Goal: Transaction & Acquisition: Obtain resource

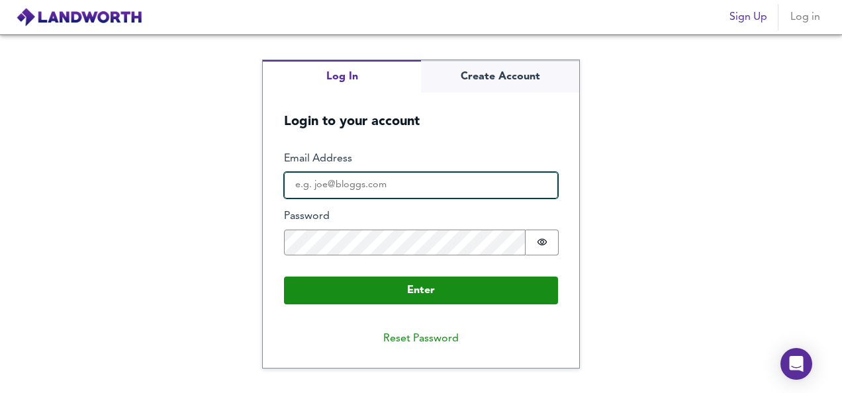
click at [454, 181] on input "Email Address" at bounding box center [421, 185] width 274 height 26
type input "[EMAIL_ADDRESS][DOMAIN_NAME]"
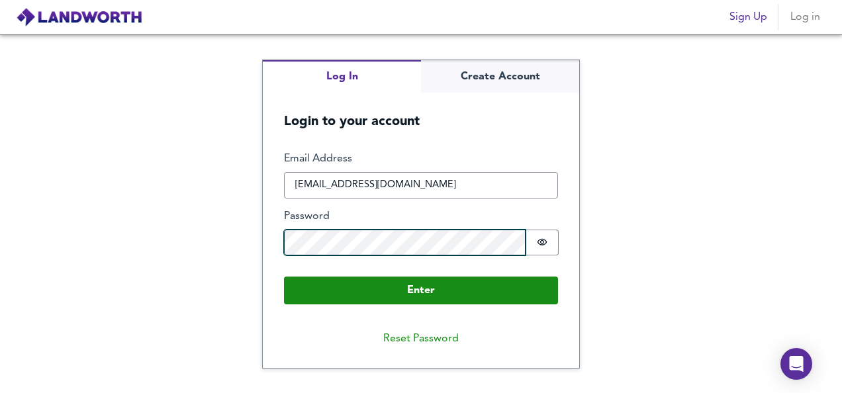
click at [284, 277] on button "Enter" at bounding box center [421, 291] width 274 height 28
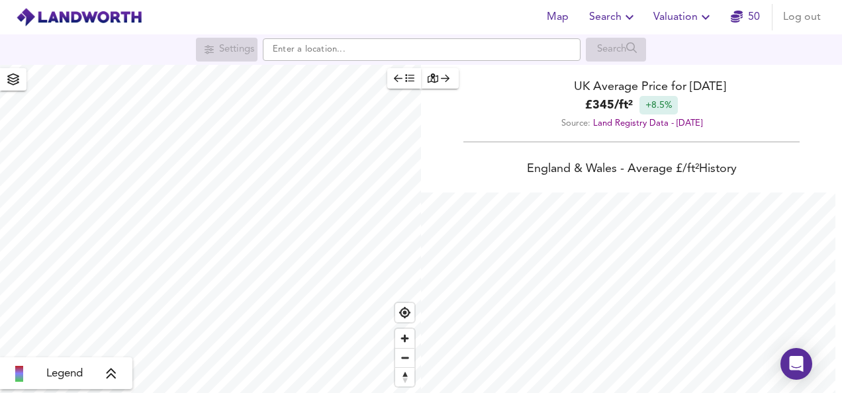
scroll to position [393, 842]
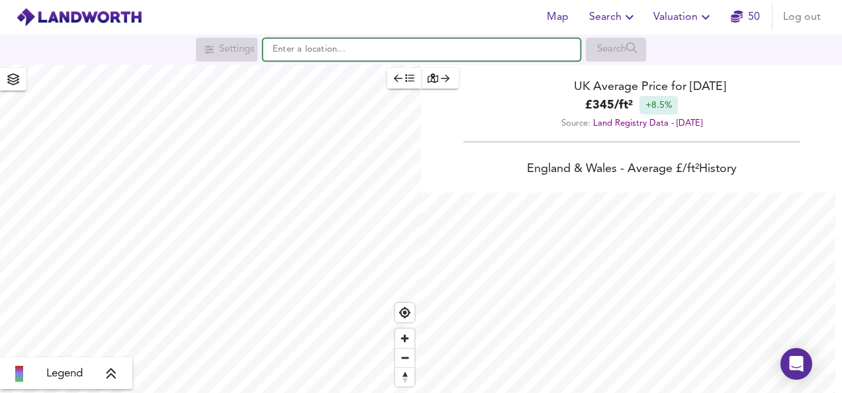
click at [302, 56] on input "text" at bounding box center [422, 49] width 318 height 22
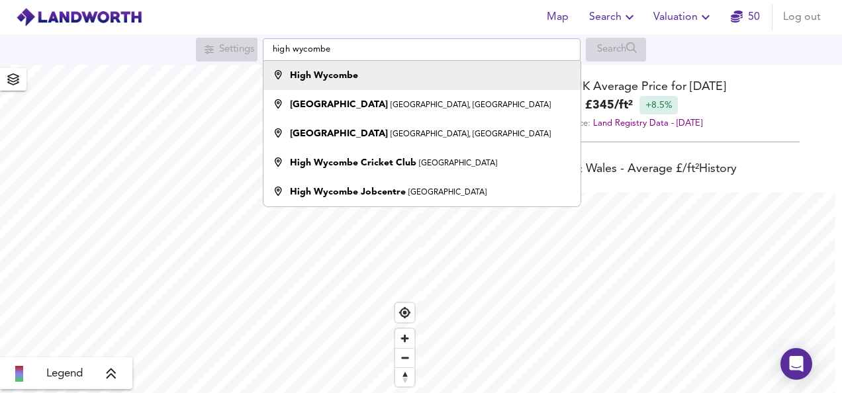
click at [328, 75] on strong "High Wycombe" at bounding box center [324, 75] width 68 height 9
type input "High Wycombe"
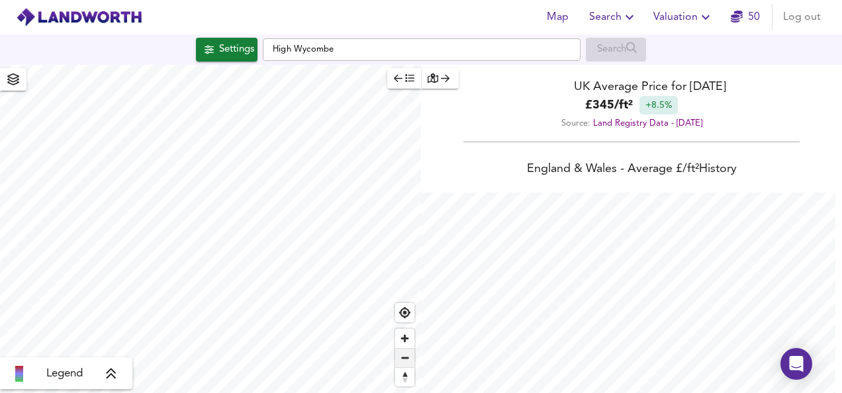
checkbox input "false"
checkbox input "true"
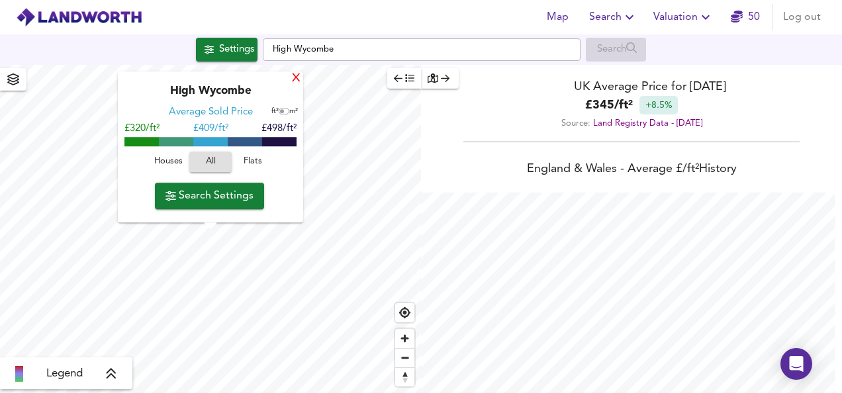
click at [295, 77] on div "X" at bounding box center [295, 79] width 11 height 13
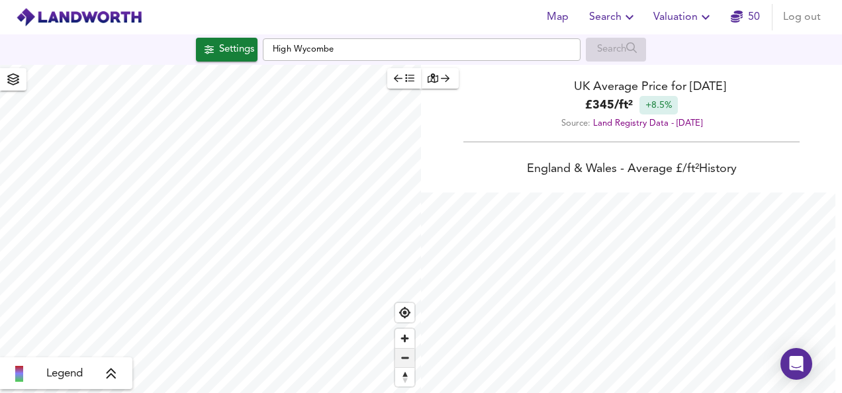
click at [411, 361] on span "Zoom out" at bounding box center [404, 358] width 19 height 19
type input "3866"
click at [238, 57] on div "Settings" at bounding box center [236, 49] width 35 height 17
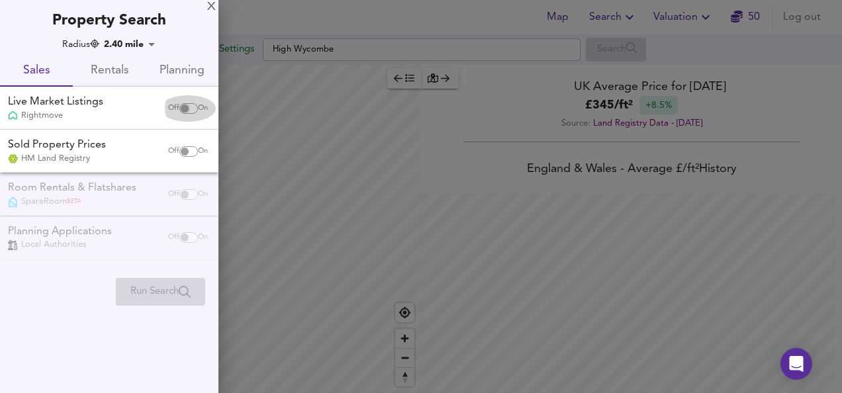
click at [181, 107] on input "checkbox" at bounding box center [185, 108] width 32 height 11
checkbox input "true"
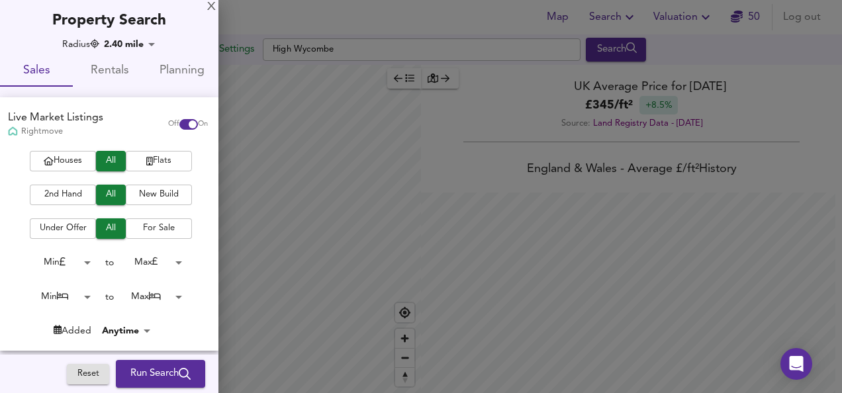
click at [160, 157] on span "Flats" at bounding box center [158, 161] width 53 height 15
click at [62, 195] on span "2nd Hand" at bounding box center [62, 194] width 53 height 15
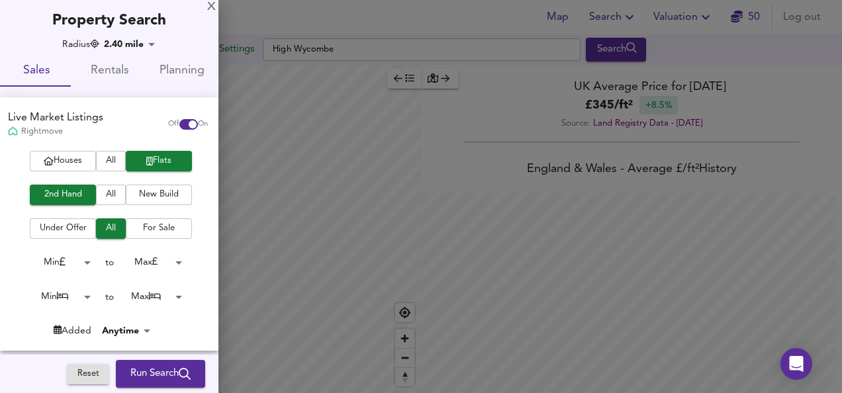
click at [140, 228] on span "For Sale" at bounding box center [158, 228] width 53 height 15
click at [81, 267] on body "Map Search Valuation 50 Log out Settings High Wycombe Search Legend UK Average …" at bounding box center [421, 196] width 842 height 393
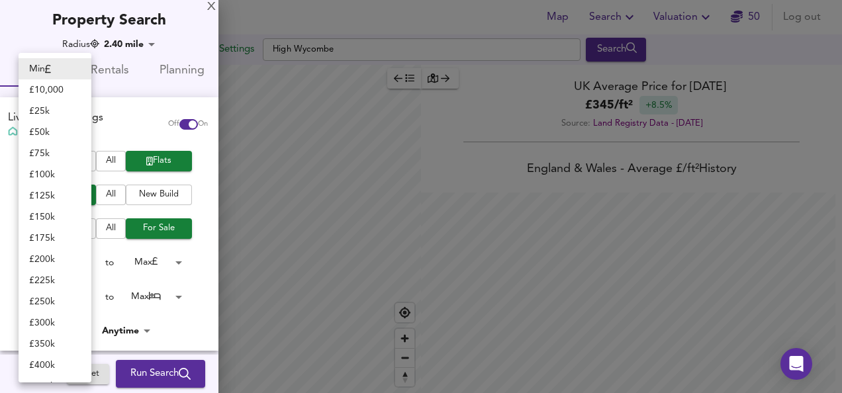
click at [167, 263] on div at bounding box center [421, 196] width 842 height 393
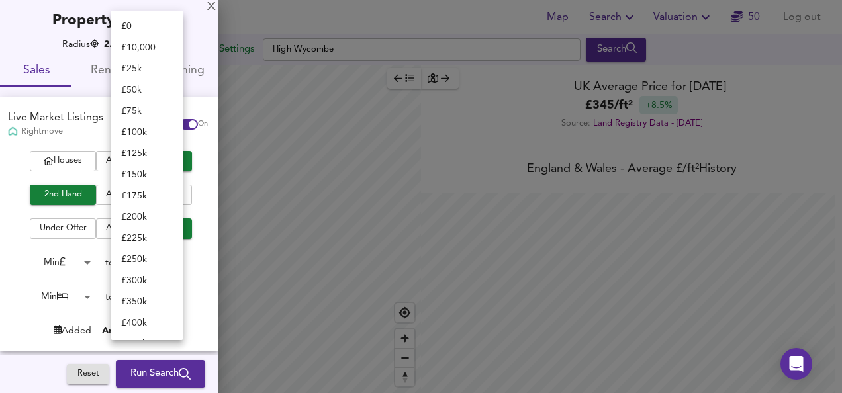
click at [175, 264] on body "Map Search Valuation 50 Log out Settings High Wycombe Search Legend UK Average …" at bounding box center [421, 196] width 842 height 393
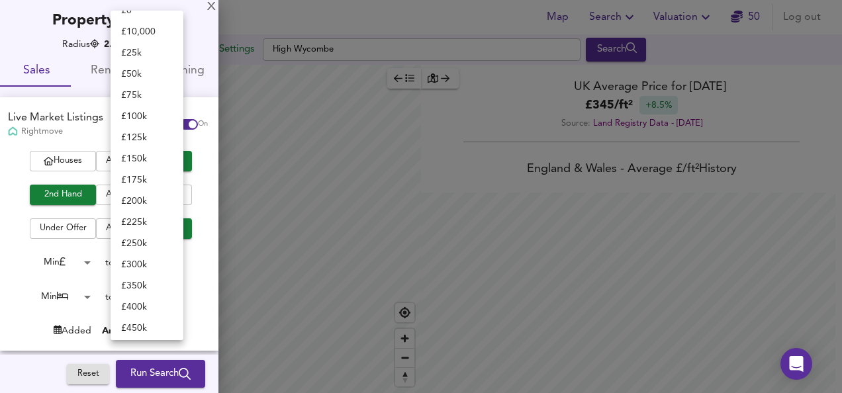
scroll to position [0, 0]
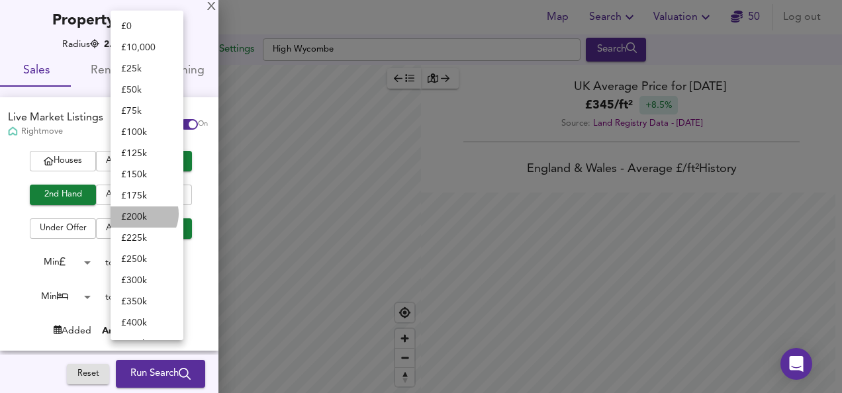
click at [140, 214] on li "£ 200k" at bounding box center [146, 216] width 73 height 21
type input "200000"
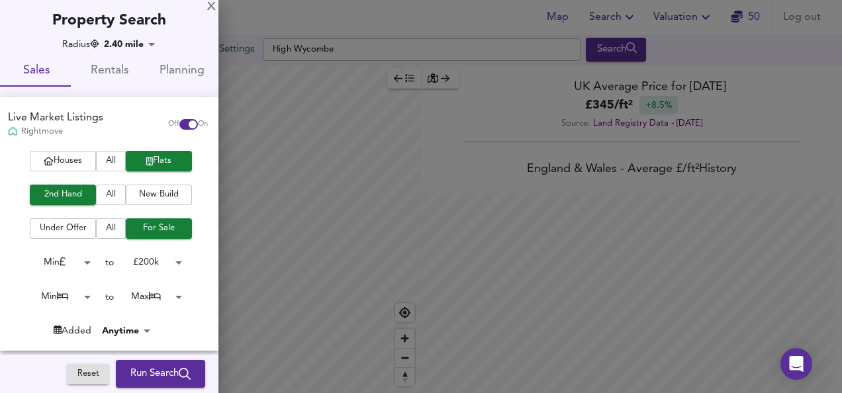
click at [87, 299] on body "Map Search Valuation 50 Log out Settings High Wycombe Search Legend UK Average …" at bounding box center [421, 196] width 842 height 393
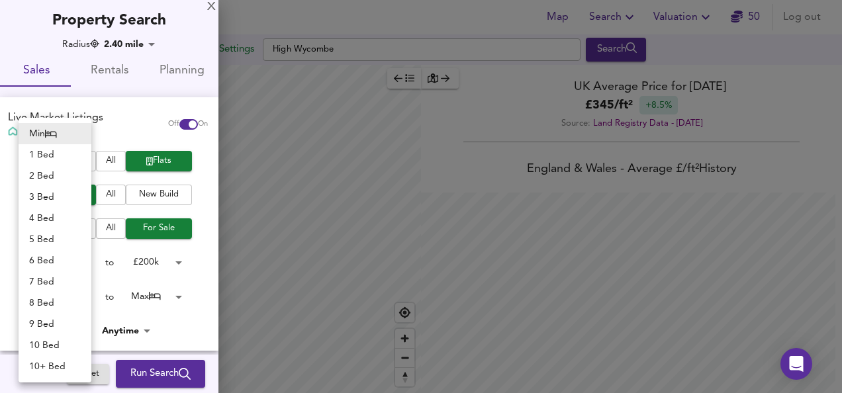
click at [60, 156] on li "1 Bed" at bounding box center [55, 154] width 73 height 21
type input "1"
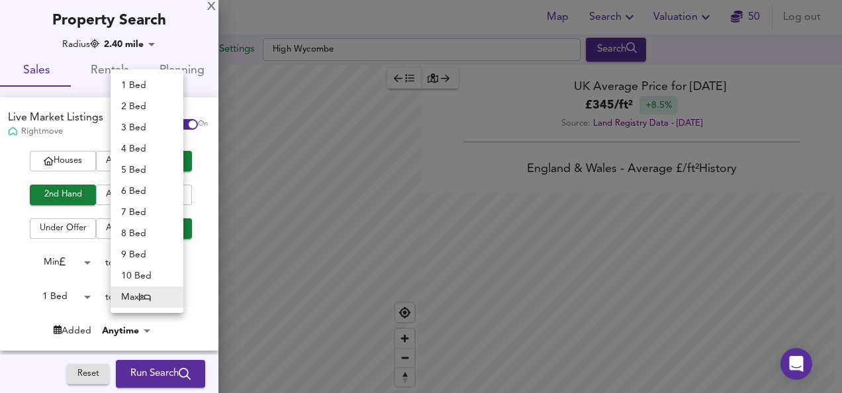
click at [161, 298] on body "Map Search Valuation 50 Log out Settings High Wycombe Search Legend UK Average …" at bounding box center [421, 196] width 842 height 393
click at [134, 82] on li "1 Bed" at bounding box center [146, 85] width 73 height 21
type input "1"
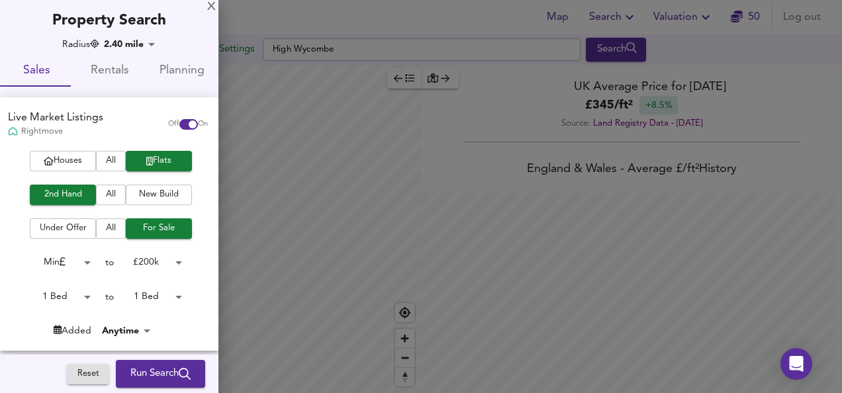
click at [156, 372] on span "Run Search" at bounding box center [160, 373] width 60 height 17
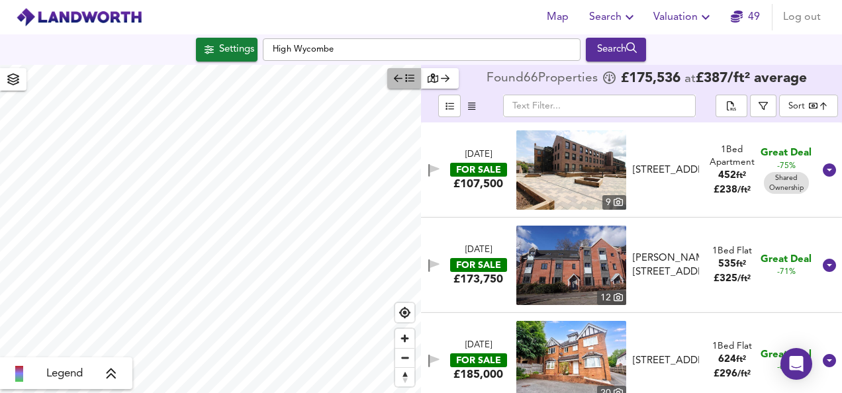
click at [408, 80] on icon "button" at bounding box center [409, 77] width 9 height 9
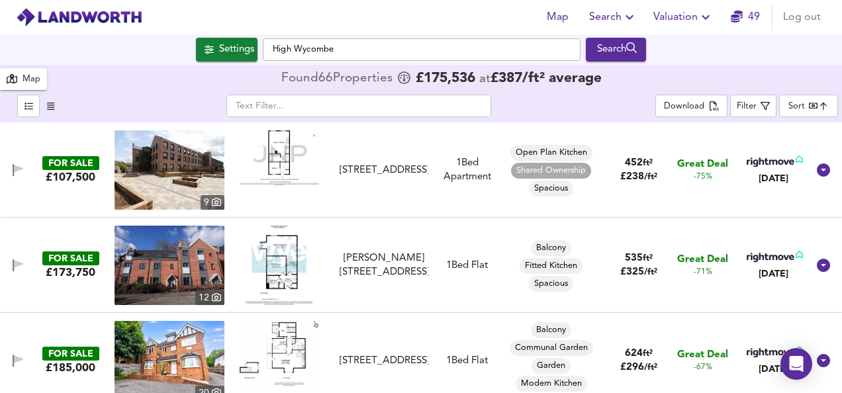
click at [795, 109] on body "Map Search Valuation 49 Log out Settings High Wycombe Search 66 Results Legend …" at bounding box center [421, 196] width 842 height 393
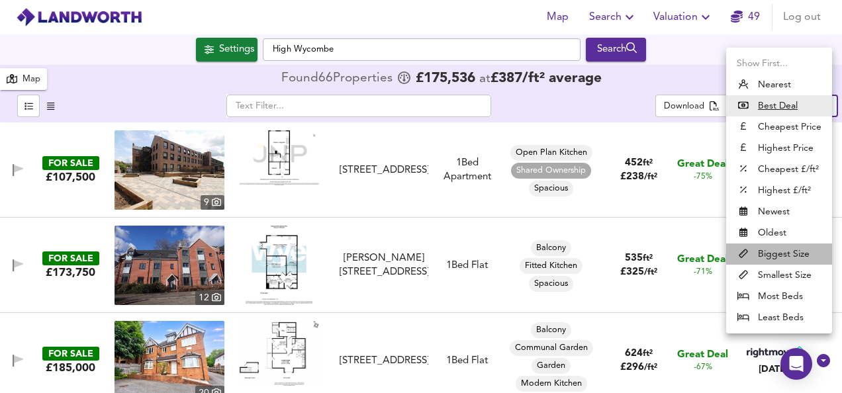
click at [770, 253] on li "Biggest Size" at bounding box center [779, 253] width 106 height 21
type input "biggest"
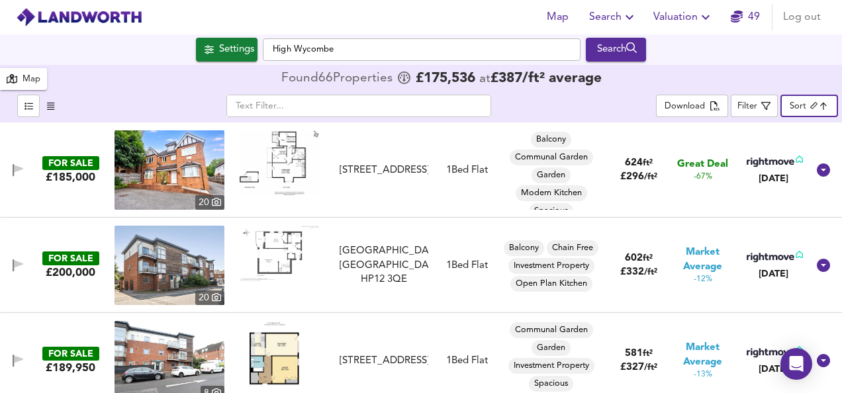
click at [286, 157] on img at bounding box center [279, 162] width 79 height 65
click at [275, 251] on img at bounding box center [279, 254] width 79 height 56
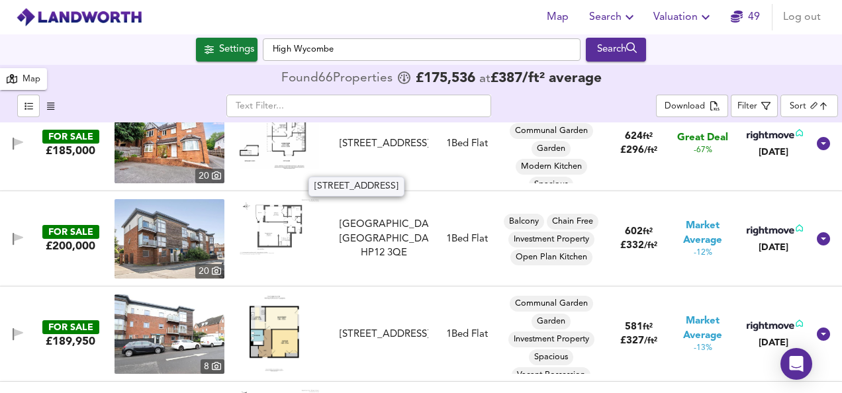
scroll to position [53, 0]
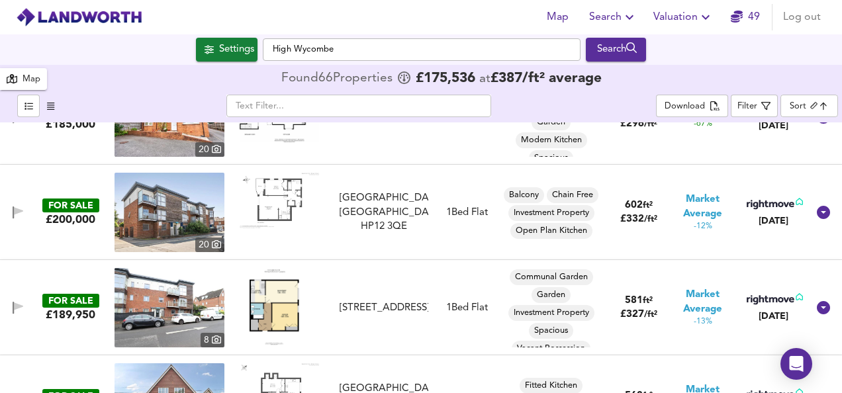
click at [277, 288] on img at bounding box center [278, 307] width 59 height 79
click at [165, 296] on img at bounding box center [169, 307] width 110 height 79
drag, startPoint x: 15, startPoint y: 306, endPoint x: 357, endPoint y: 265, distance: 345.1
click at [15, 306] on icon "button" at bounding box center [18, 306] width 9 height 8
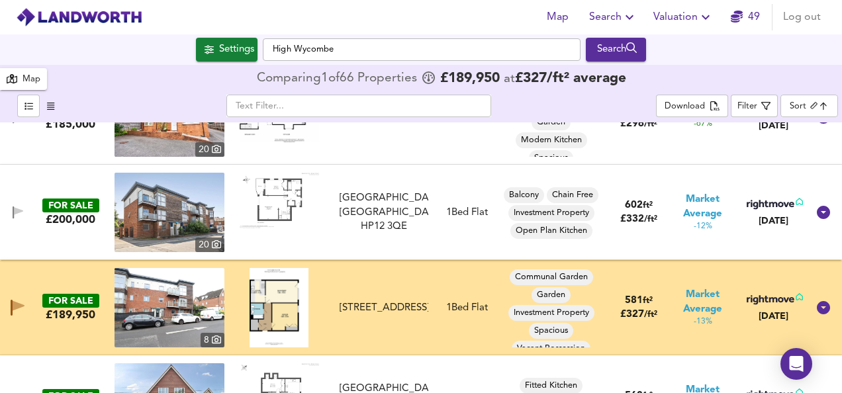
click at [288, 298] on img at bounding box center [278, 307] width 59 height 79
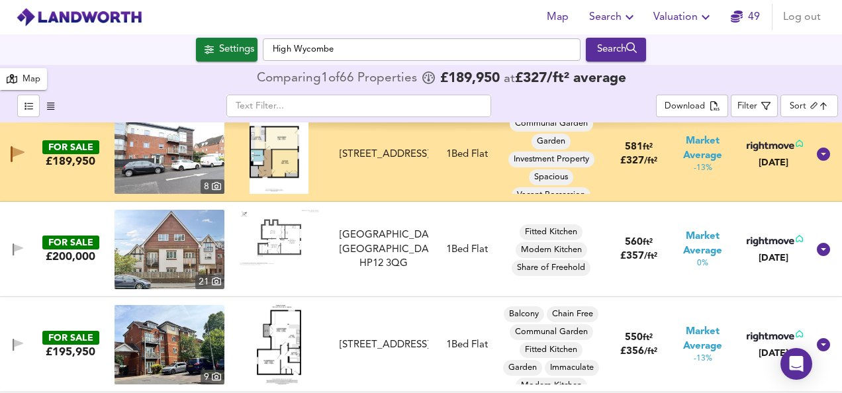
scroll to position [212, 0]
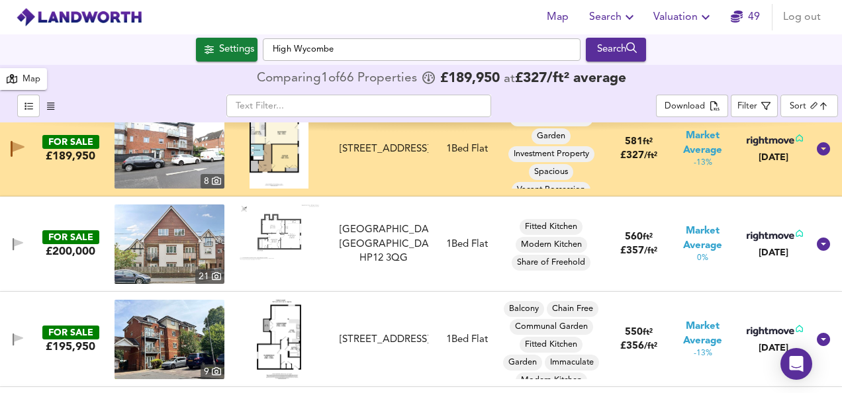
click at [290, 228] on img at bounding box center [279, 232] width 79 height 56
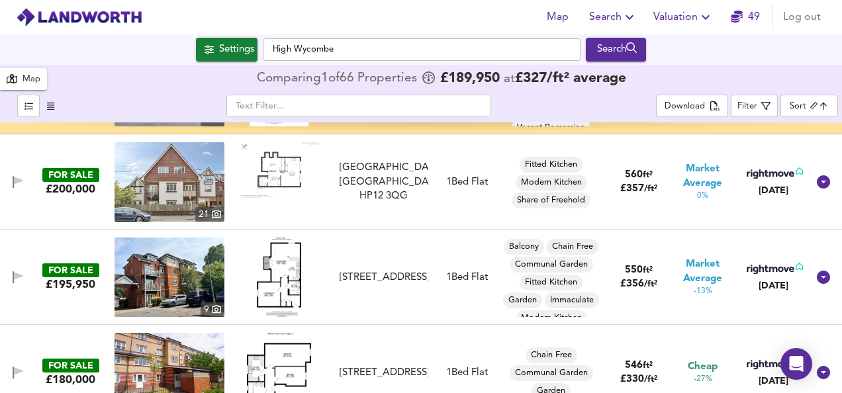
scroll to position [291, 0]
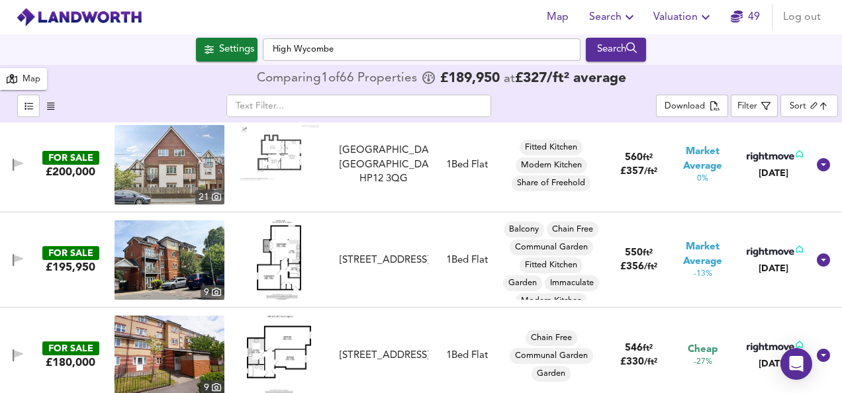
click at [269, 262] on img at bounding box center [279, 259] width 44 height 79
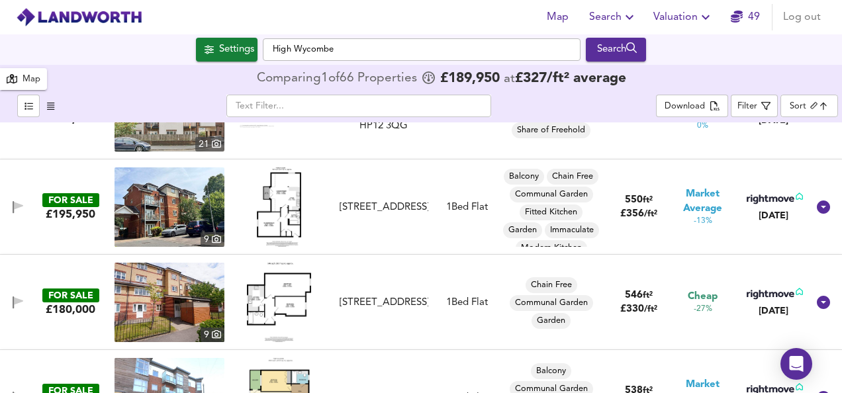
scroll to position [371, 0]
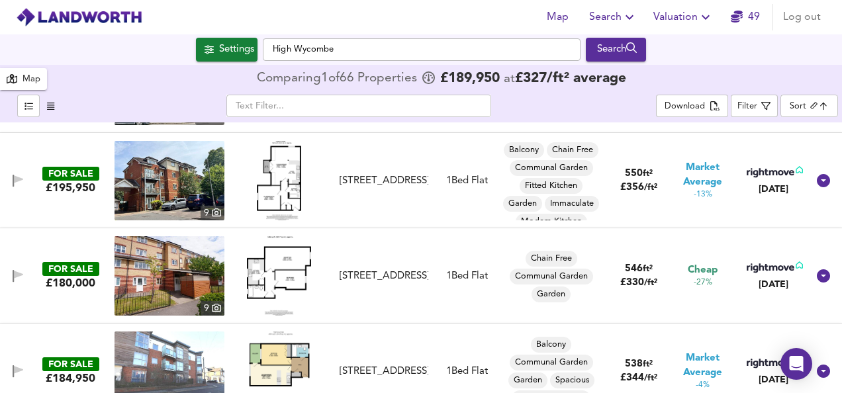
click at [277, 266] on img at bounding box center [279, 275] width 65 height 79
click at [288, 273] on img at bounding box center [279, 275] width 65 height 79
click at [19, 277] on icon "button" at bounding box center [18, 276] width 11 height 13
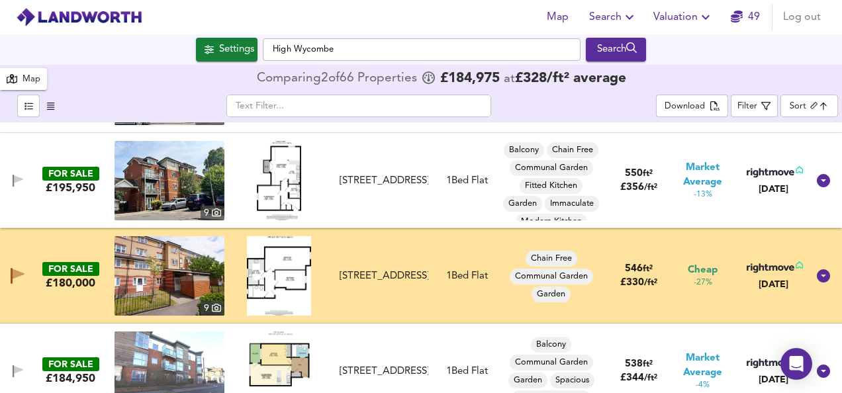
click at [274, 257] on img at bounding box center [279, 275] width 65 height 79
click at [159, 259] on img at bounding box center [169, 275] width 110 height 79
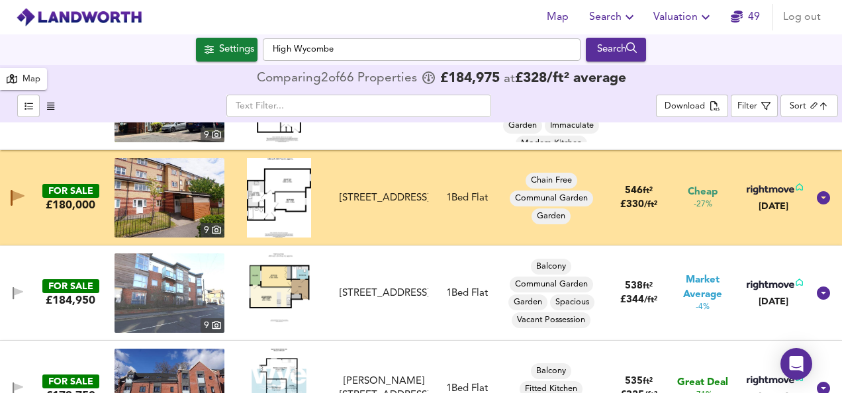
scroll to position [450, 0]
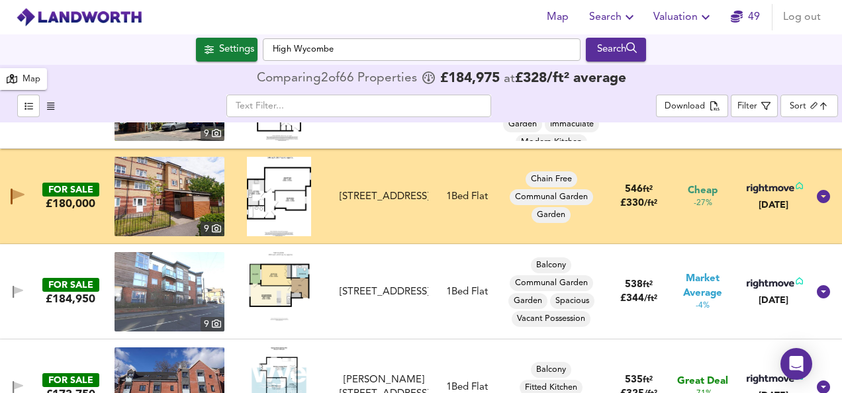
click at [260, 282] on img at bounding box center [279, 287] width 79 height 71
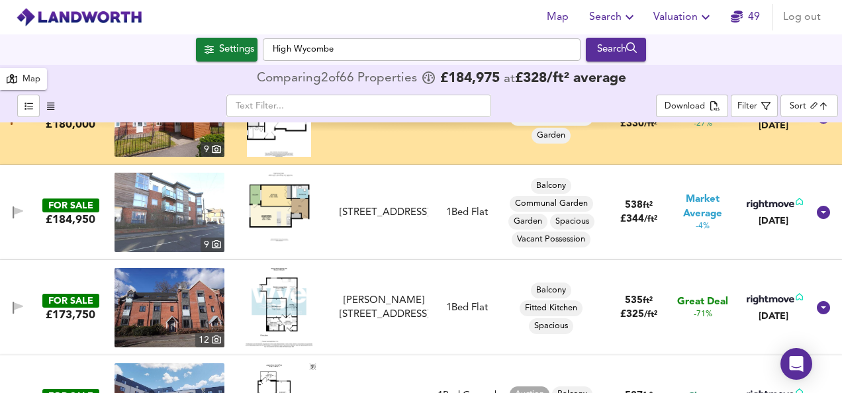
scroll to position [556, 0]
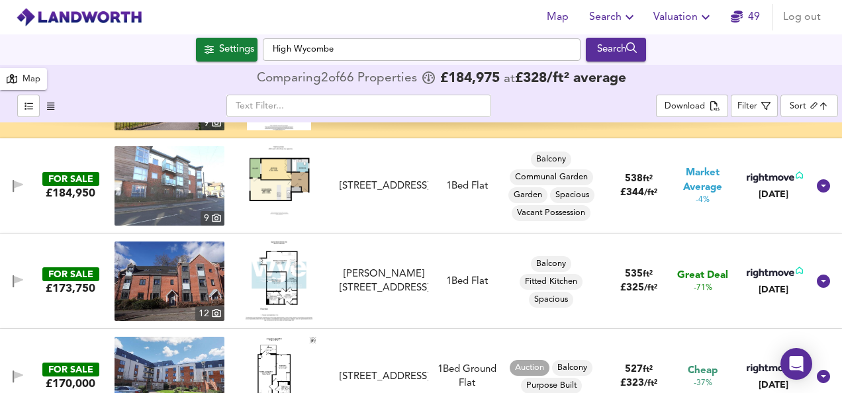
click at [283, 267] on img at bounding box center [278, 281] width 67 height 79
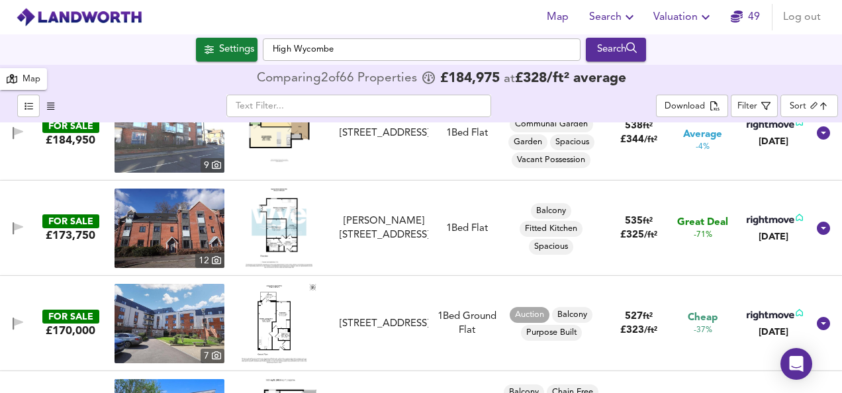
scroll to position [635, 0]
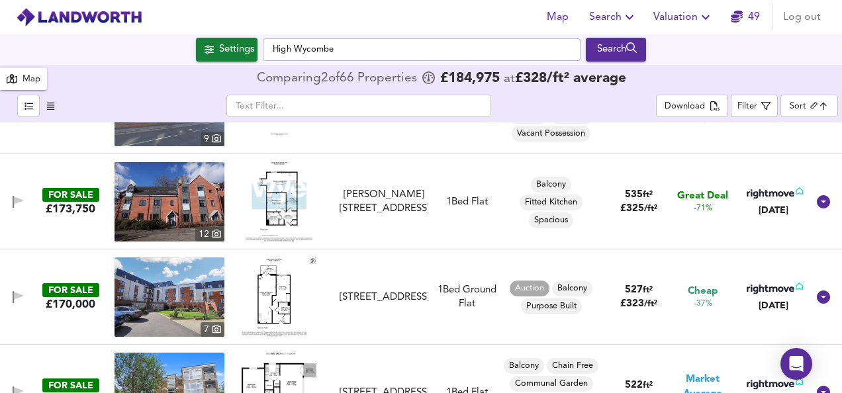
click at [267, 283] on img at bounding box center [279, 296] width 74 height 79
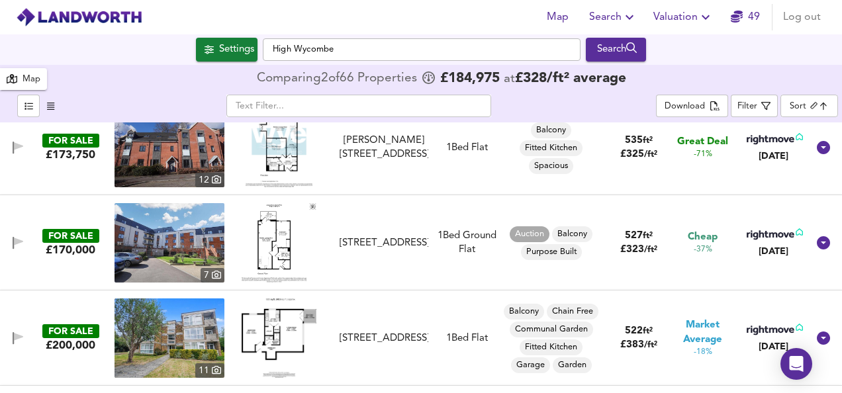
scroll to position [715, 0]
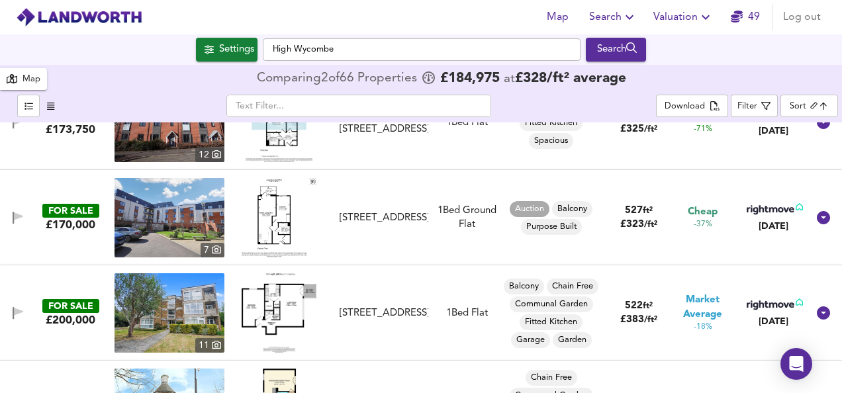
click at [255, 302] on img at bounding box center [279, 312] width 74 height 79
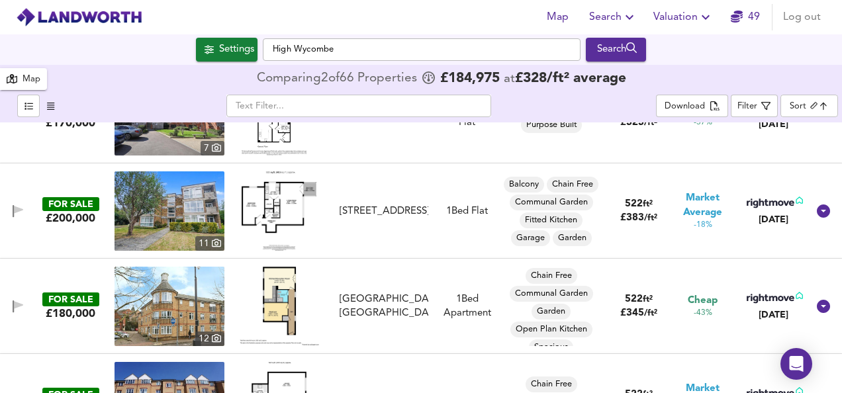
scroll to position [820, 0]
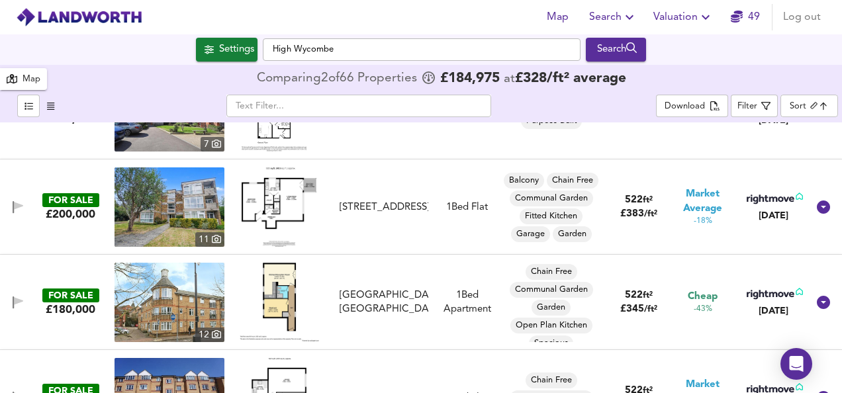
click at [277, 290] on img at bounding box center [279, 302] width 79 height 79
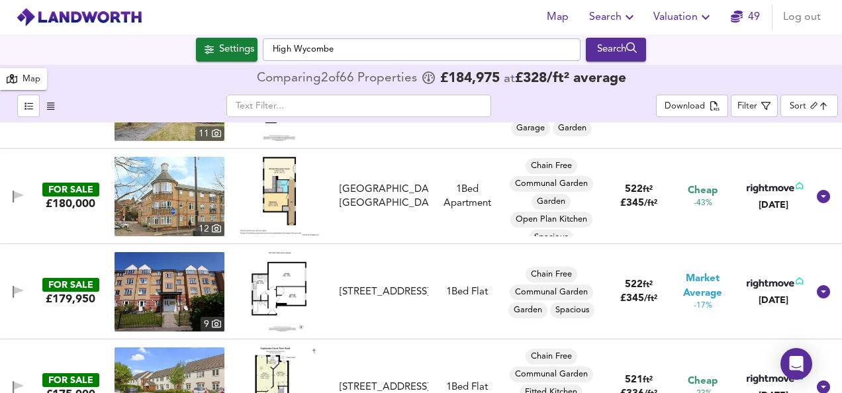
scroll to position [953, 0]
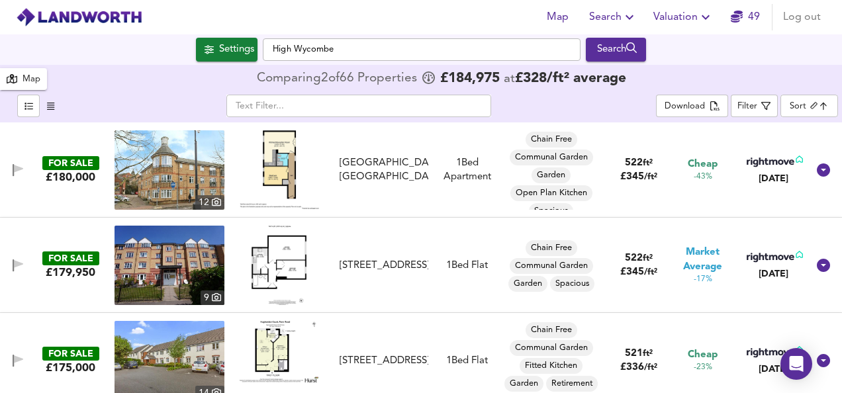
click at [279, 257] on img at bounding box center [278, 265] width 55 height 79
click at [148, 256] on img at bounding box center [169, 265] width 110 height 79
click at [279, 258] on img at bounding box center [278, 265] width 55 height 79
click at [21, 265] on icon "button" at bounding box center [18, 264] width 9 height 8
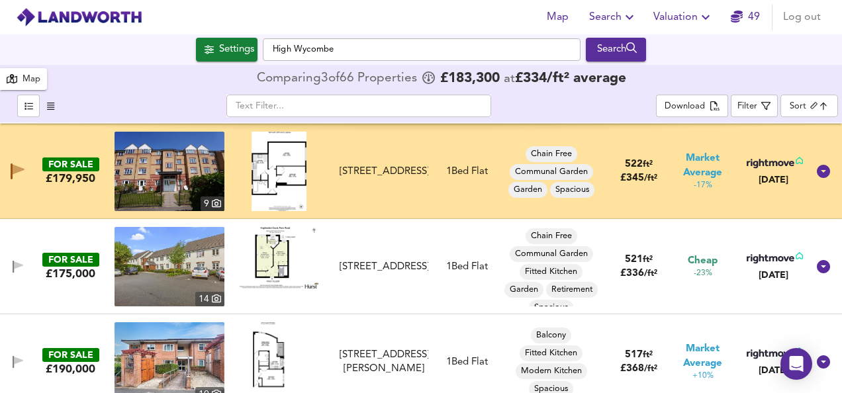
scroll to position [1059, 0]
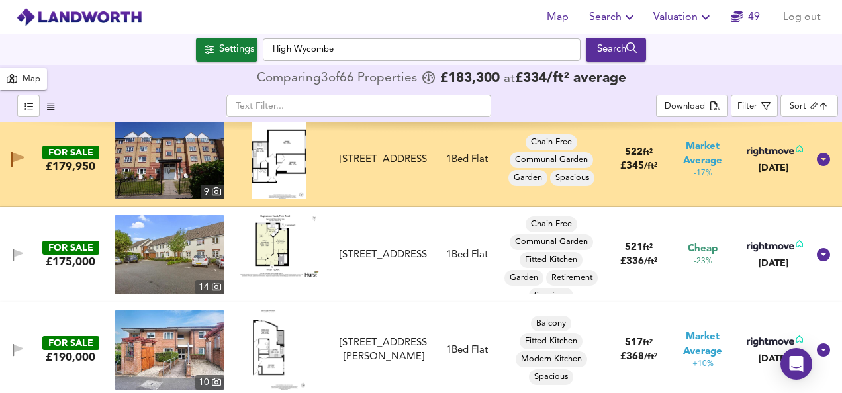
click at [270, 240] on img at bounding box center [279, 246] width 79 height 62
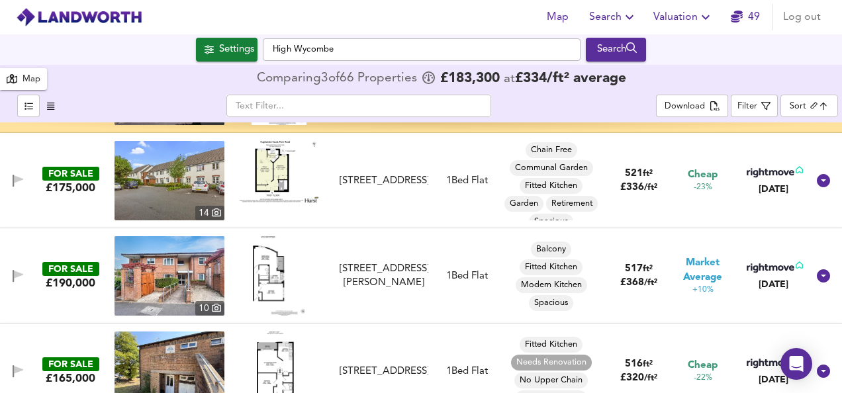
scroll to position [1138, 0]
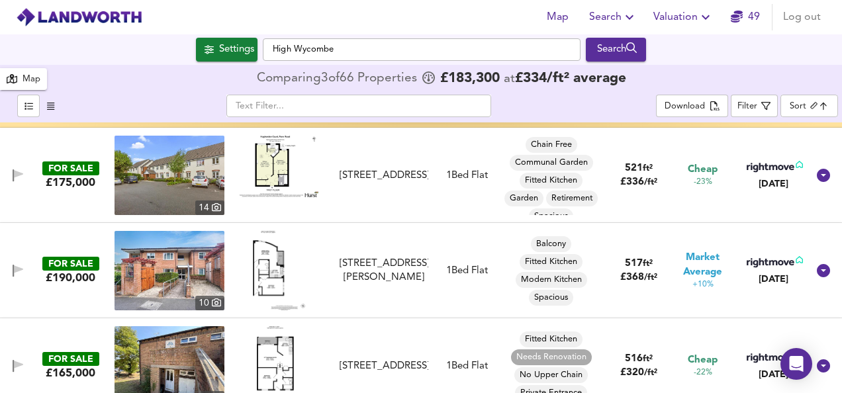
click at [266, 287] on img at bounding box center [279, 270] width 53 height 79
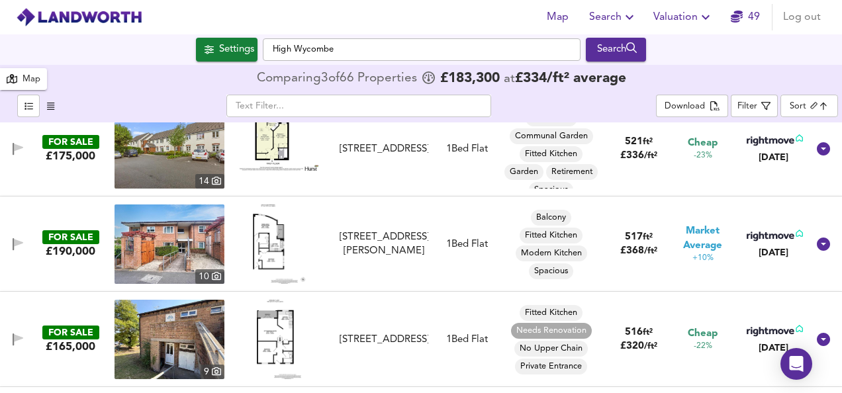
scroll to position [1191, 0]
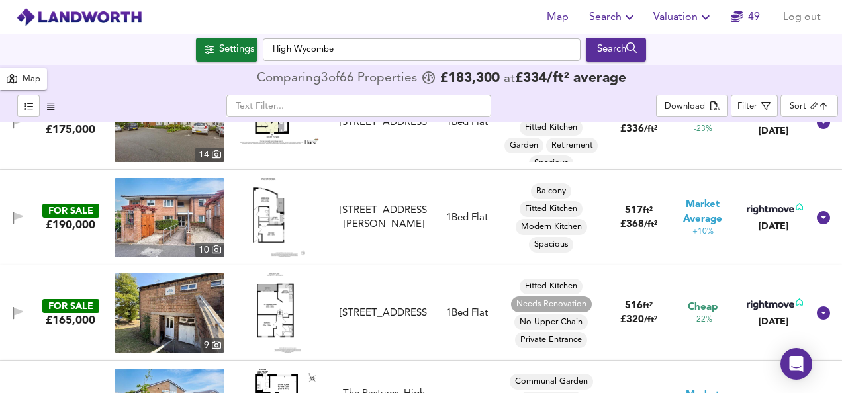
click at [283, 310] on img at bounding box center [279, 312] width 44 height 79
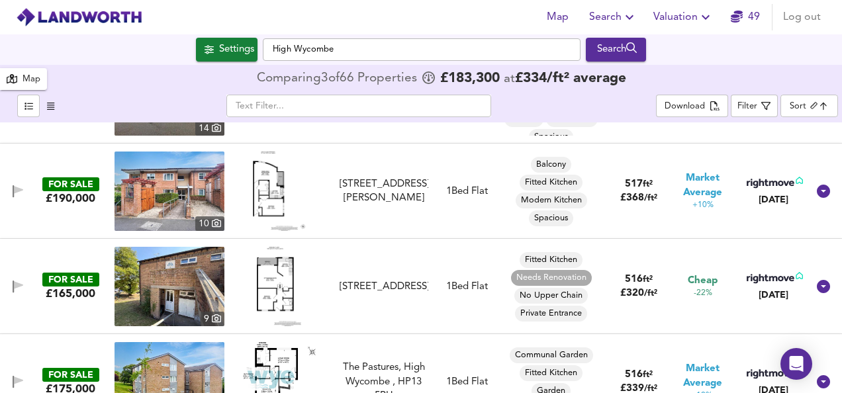
scroll to position [1350, 0]
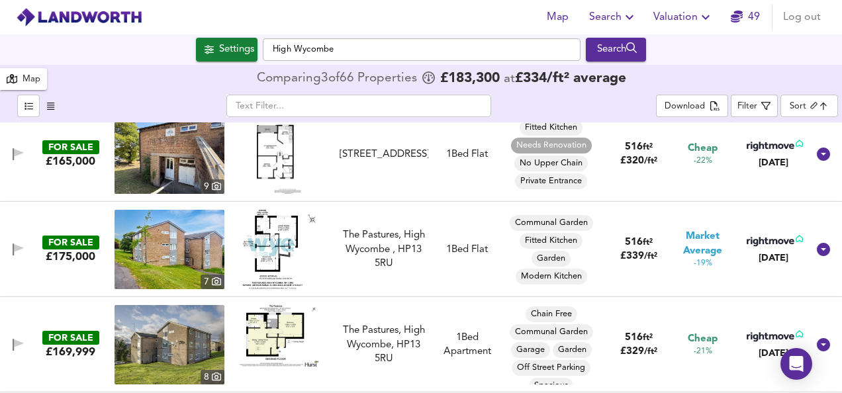
click at [262, 251] on img at bounding box center [278, 249] width 73 height 79
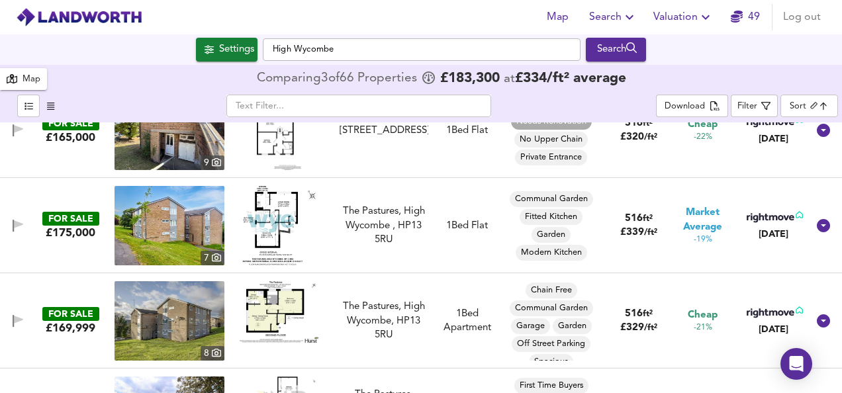
scroll to position [1376, 0]
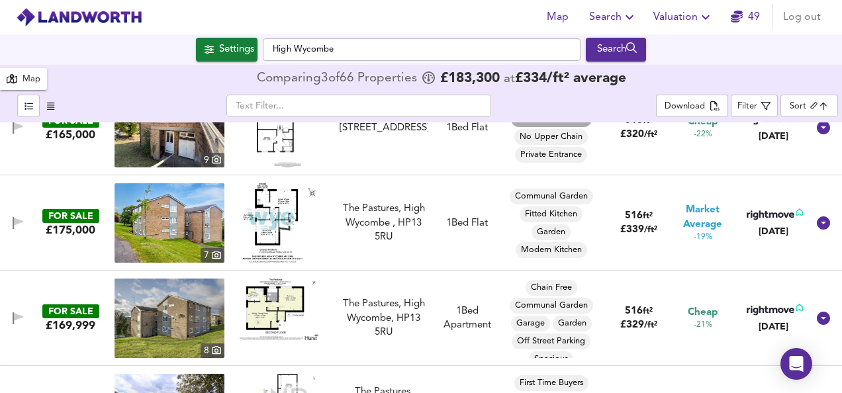
click at [275, 311] on img at bounding box center [279, 310] width 79 height 62
click at [273, 296] on img at bounding box center [279, 310] width 79 height 62
click at [187, 306] on img at bounding box center [169, 318] width 110 height 79
click at [19, 315] on icon "button" at bounding box center [18, 318] width 11 height 13
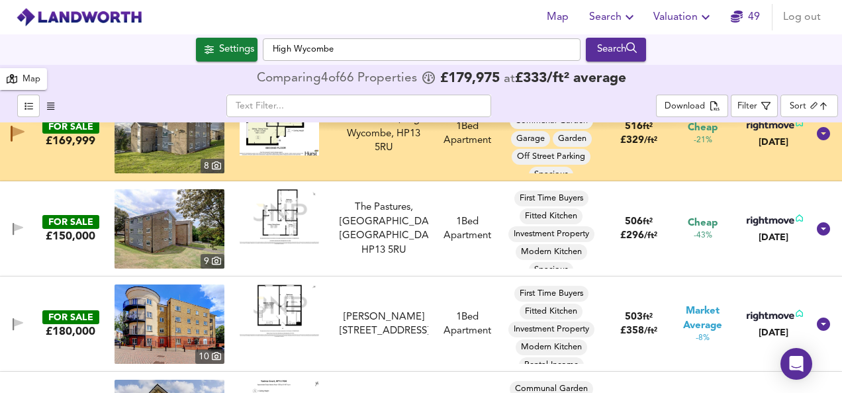
scroll to position [1562, 0]
click at [270, 218] on img at bounding box center [279, 216] width 79 height 54
click at [287, 301] on img at bounding box center [279, 310] width 79 height 52
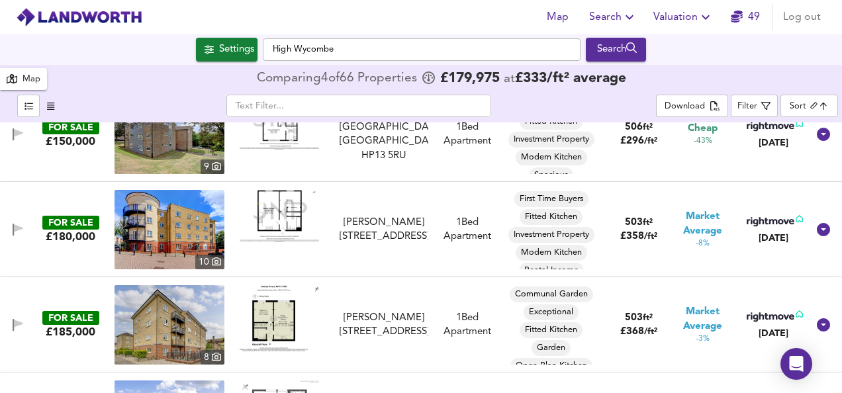
scroll to position [1667, 0]
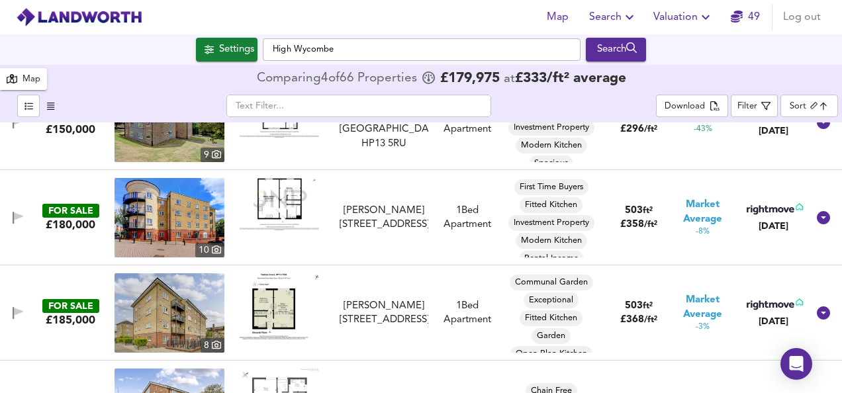
click at [279, 296] on img at bounding box center [279, 306] width 79 height 66
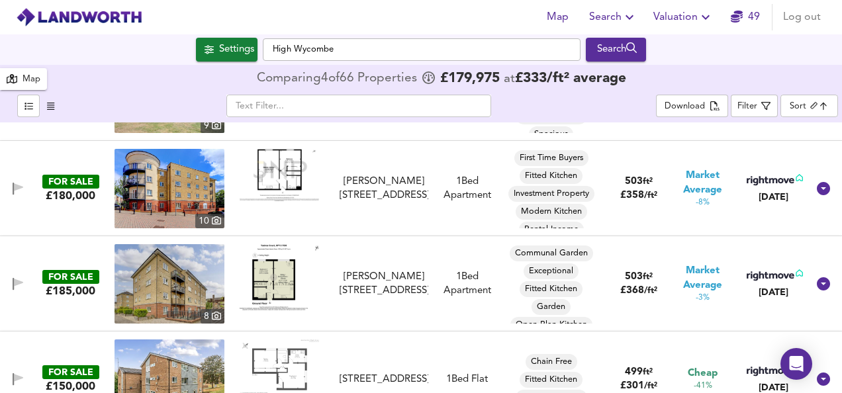
scroll to position [1720, 0]
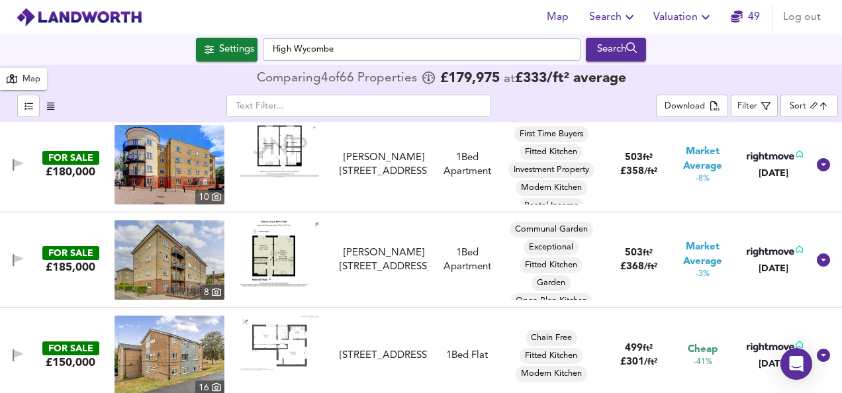
click at [261, 235] on img at bounding box center [279, 253] width 79 height 66
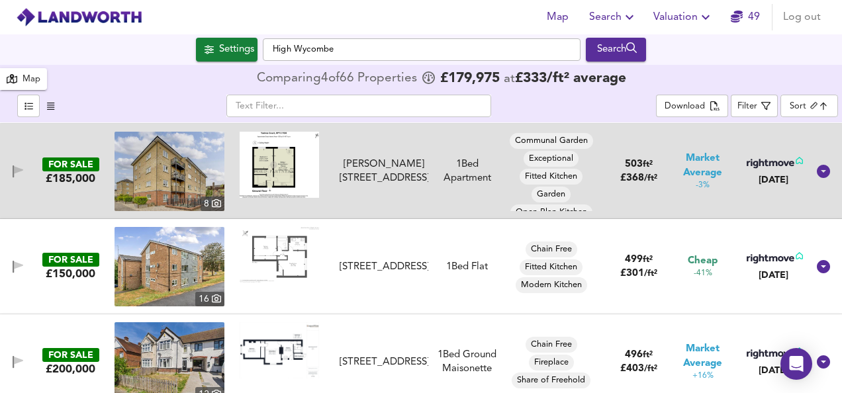
scroll to position [1826, 0]
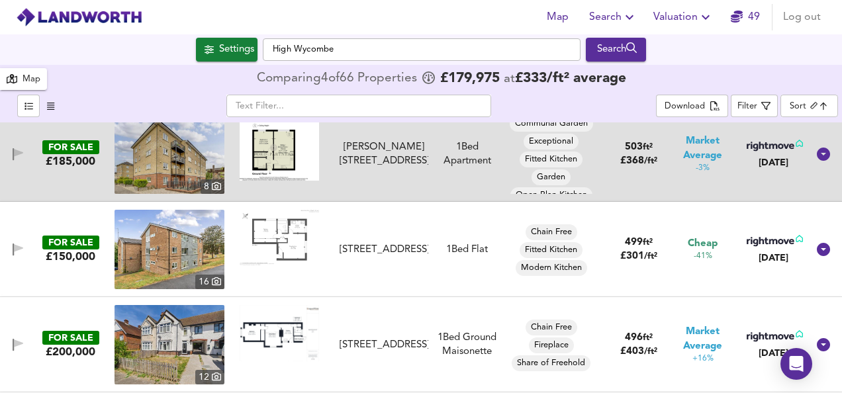
click at [277, 225] on img at bounding box center [279, 238] width 79 height 56
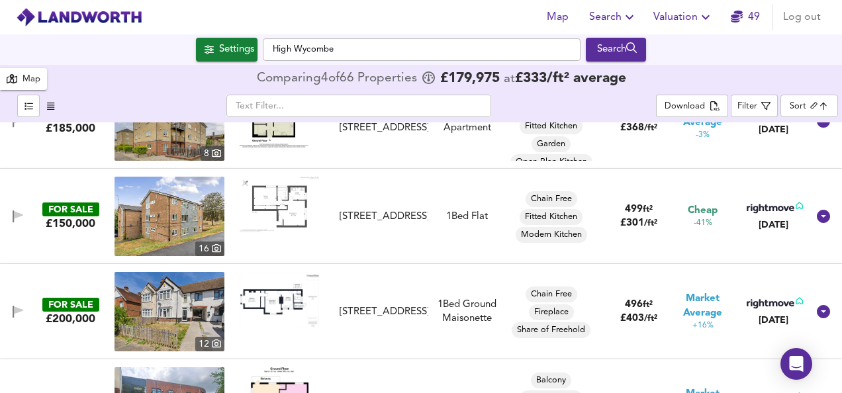
scroll to position [1879, 0]
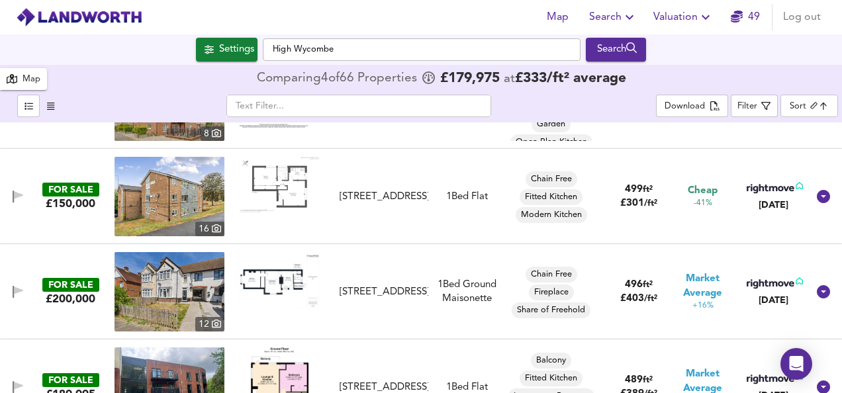
click at [271, 275] on img at bounding box center [279, 280] width 79 height 56
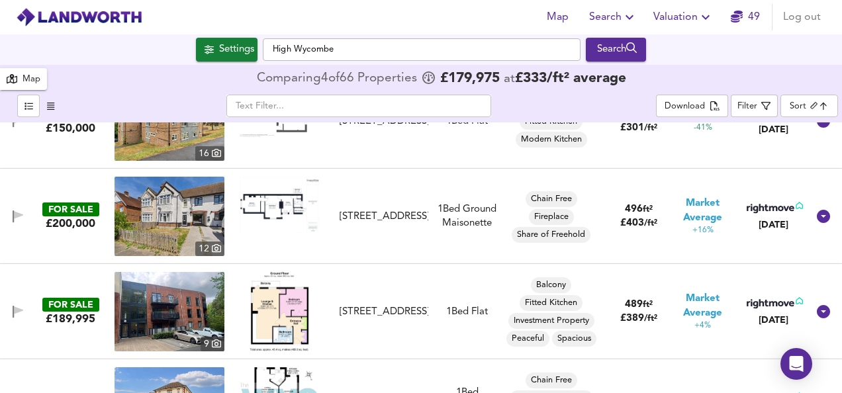
scroll to position [1959, 0]
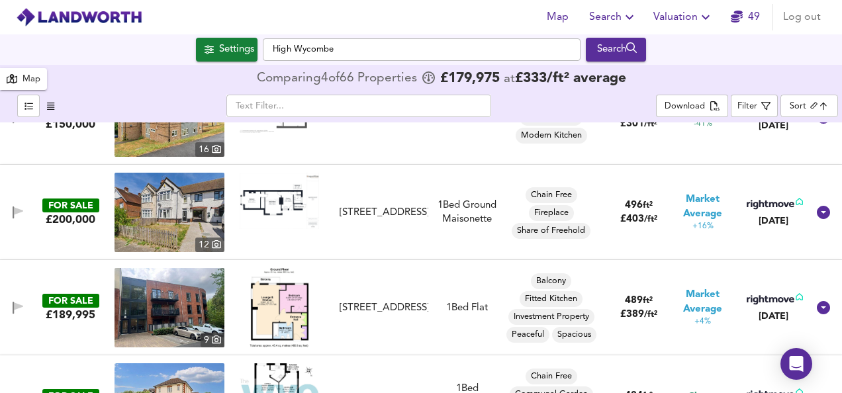
click at [291, 318] on img at bounding box center [279, 307] width 60 height 79
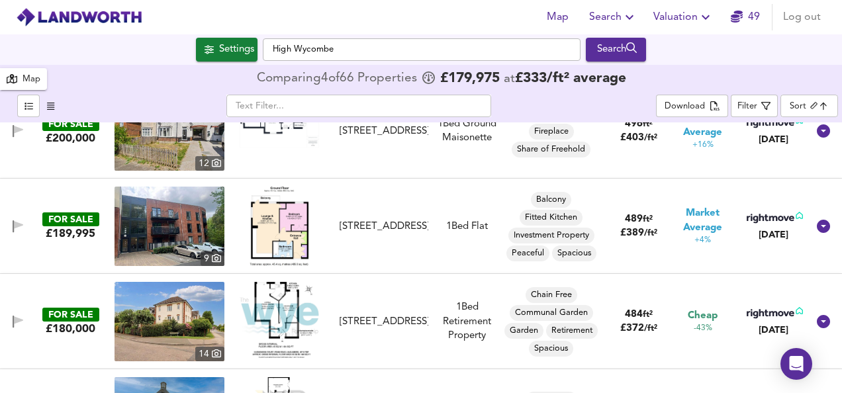
scroll to position [2064, 0]
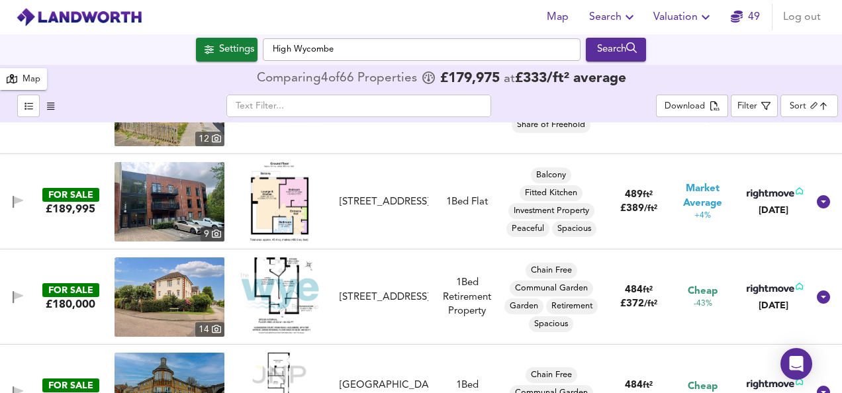
click at [270, 275] on img at bounding box center [279, 295] width 79 height 76
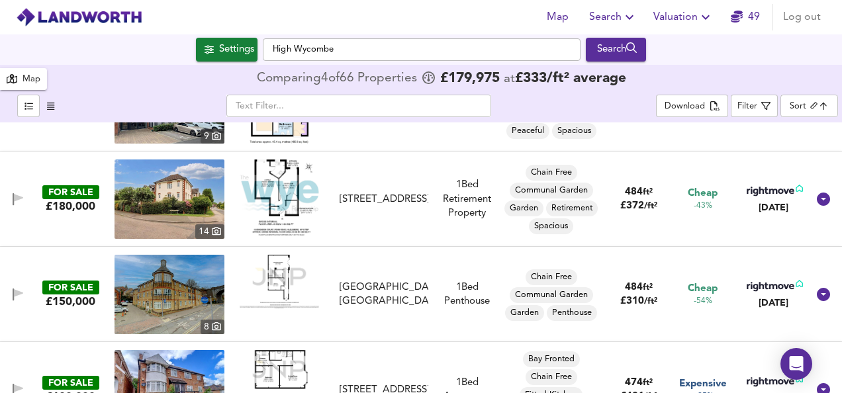
scroll to position [2170, 0]
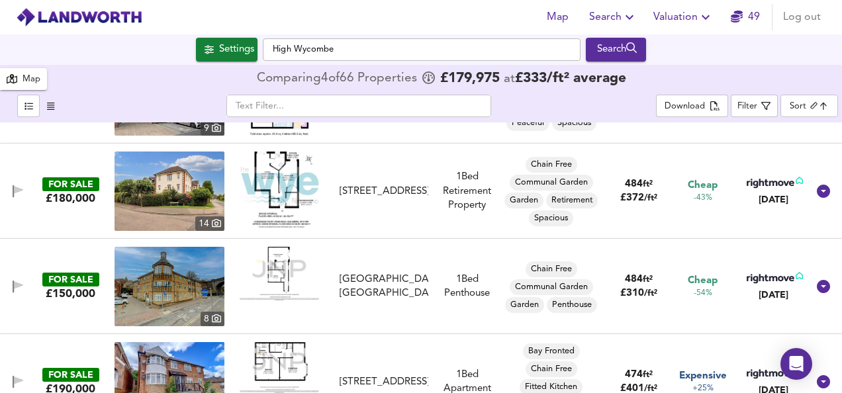
click at [285, 272] on img at bounding box center [279, 274] width 79 height 54
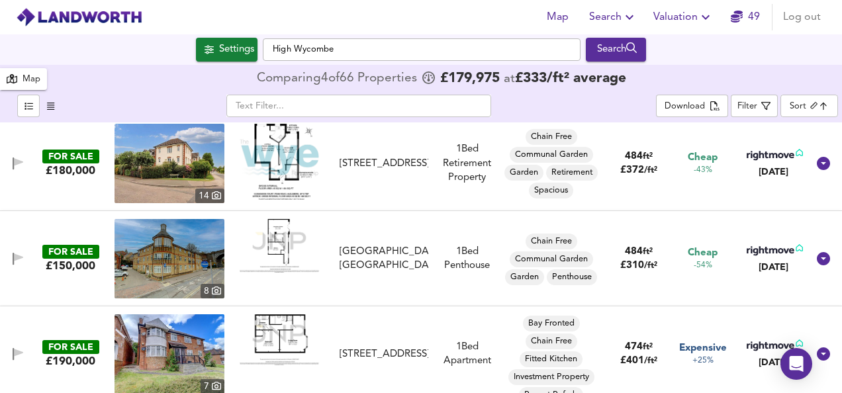
scroll to position [2223, 0]
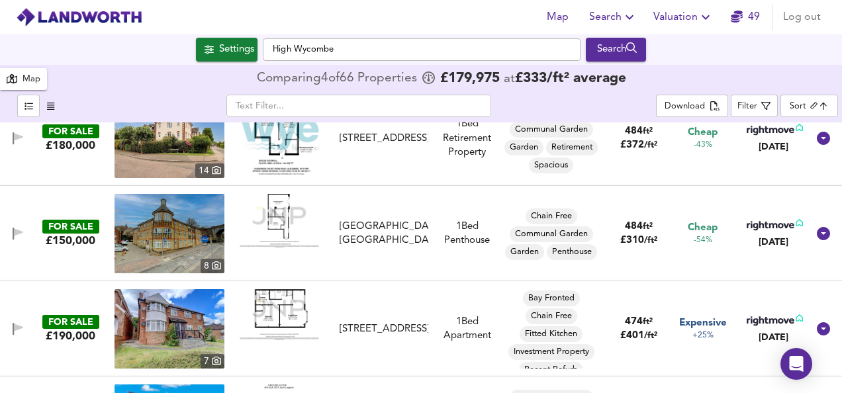
click at [279, 309] on img at bounding box center [279, 314] width 79 height 51
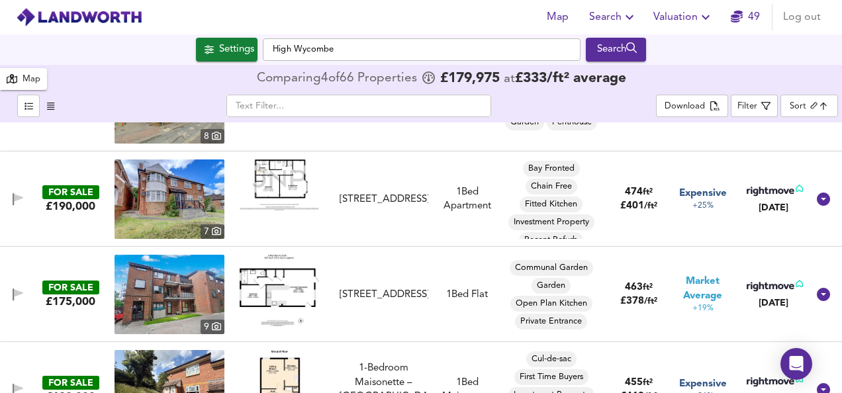
scroll to position [2356, 0]
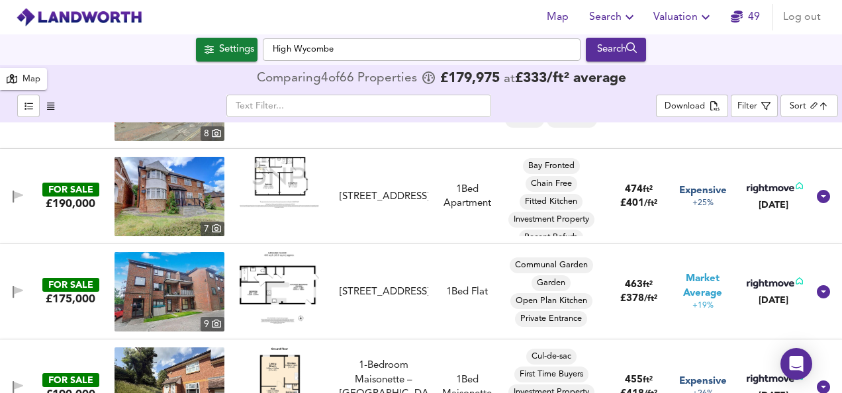
click at [283, 290] on img at bounding box center [279, 287] width 79 height 71
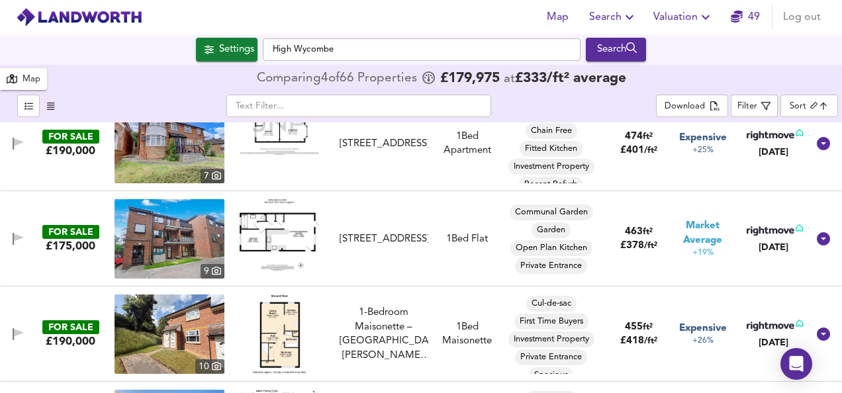
scroll to position [2435, 0]
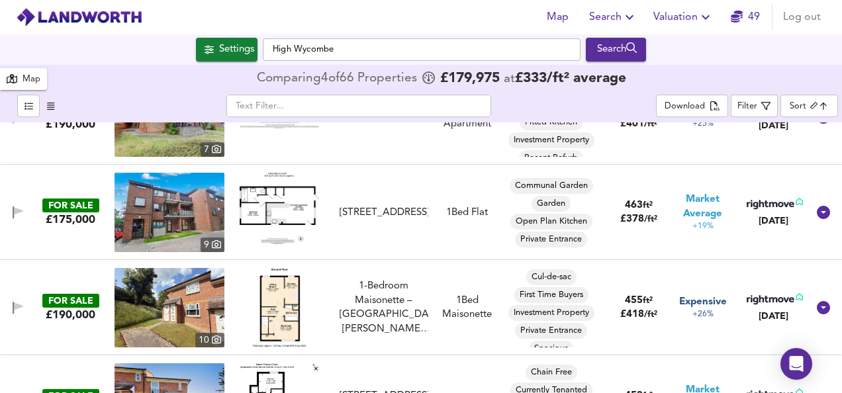
click at [276, 291] on img at bounding box center [279, 307] width 54 height 79
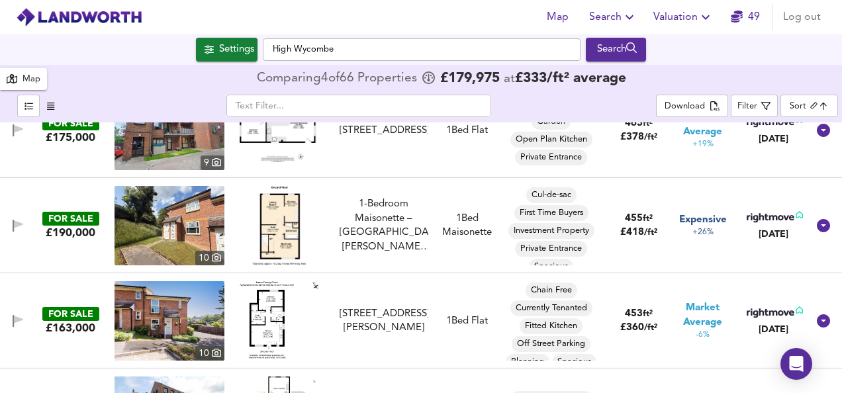
scroll to position [2541, 0]
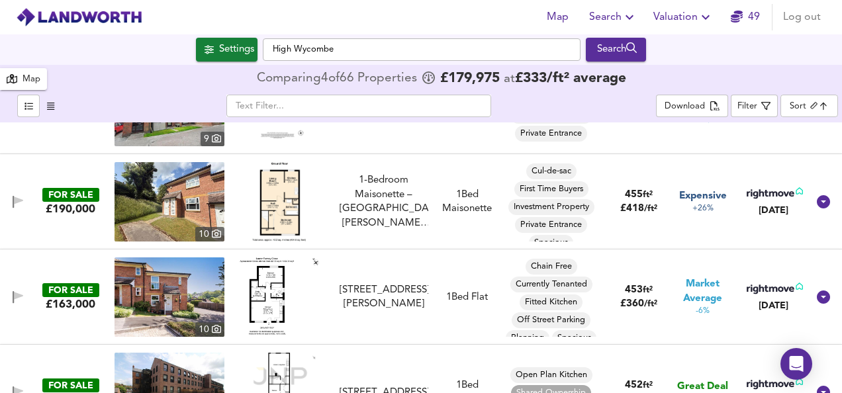
click at [265, 292] on img at bounding box center [279, 295] width 79 height 77
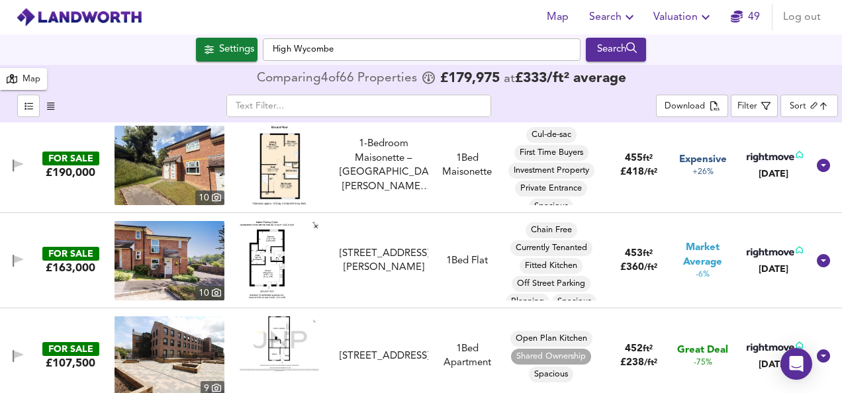
scroll to position [2594, 0]
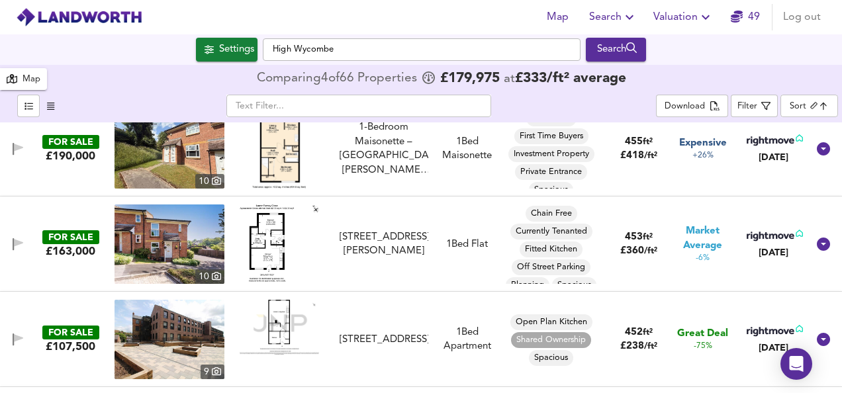
click at [265, 317] on img at bounding box center [279, 327] width 79 height 55
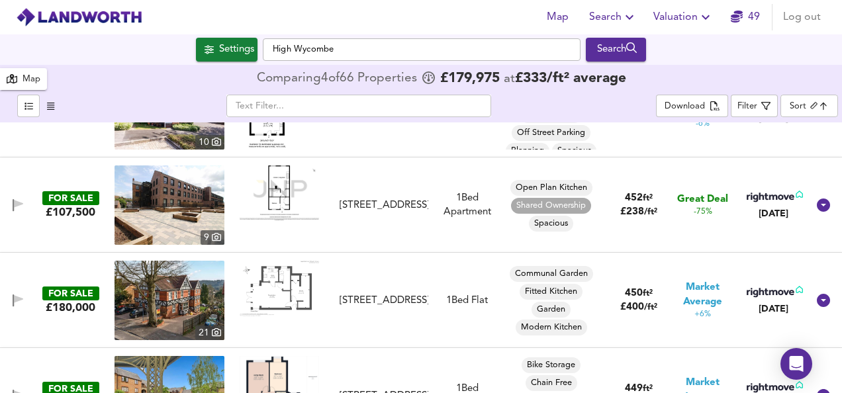
scroll to position [2753, 0]
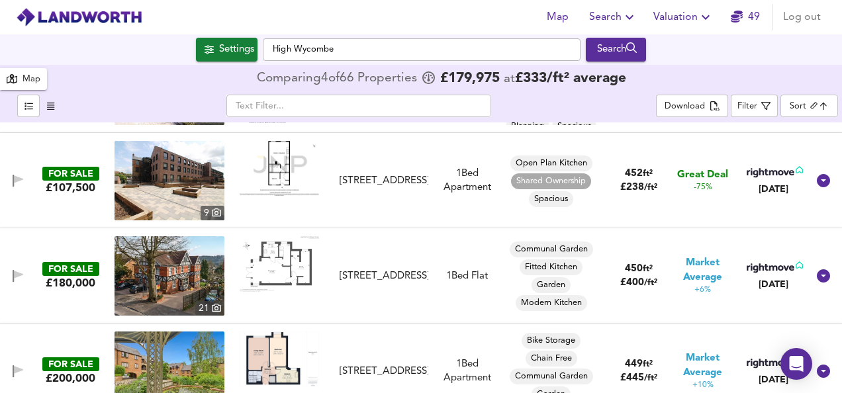
click at [291, 262] on img at bounding box center [279, 264] width 79 height 56
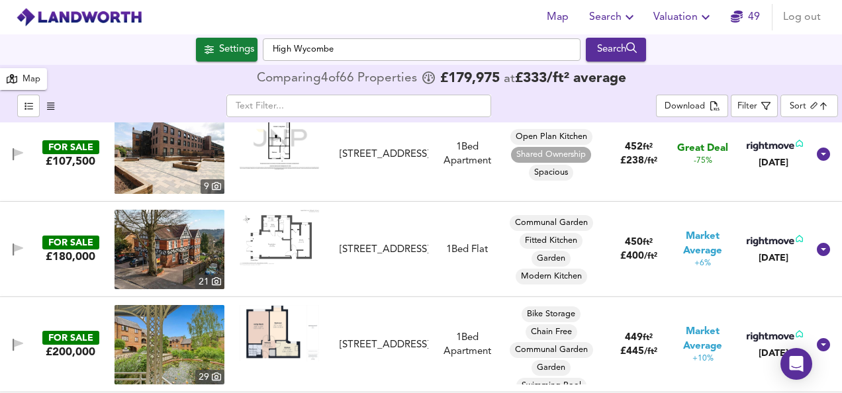
scroll to position [2805, 0]
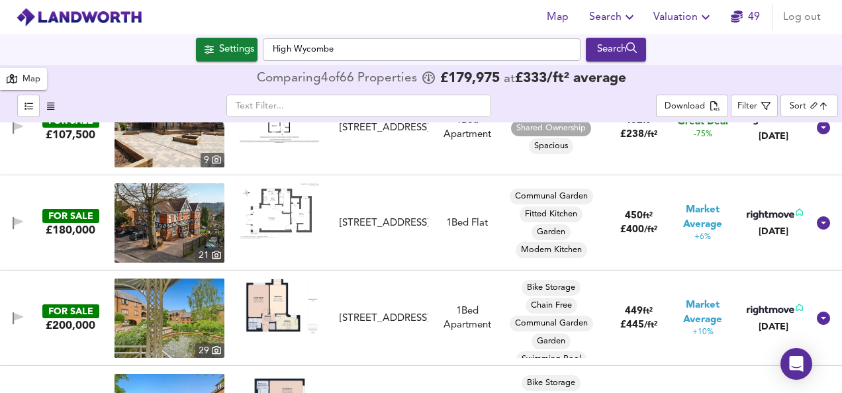
click at [274, 313] on img at bounding box center [279, 307] width 79 height 56
click at [168, 318] on img at bounding box center [169, 318] width 110 height 79
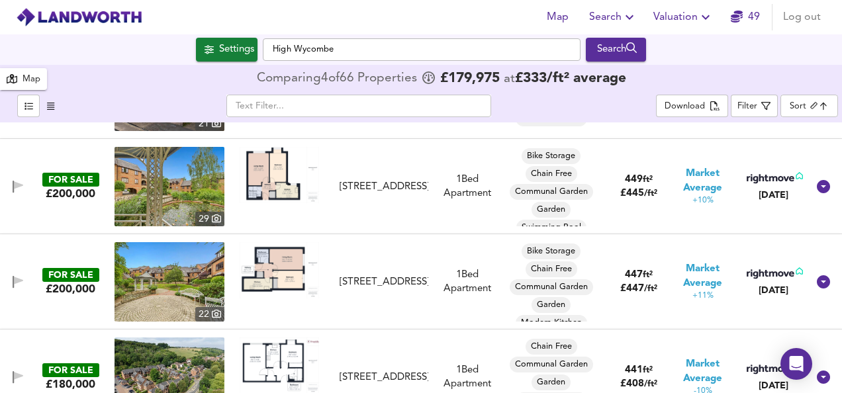
scroll to position [2938, 0]
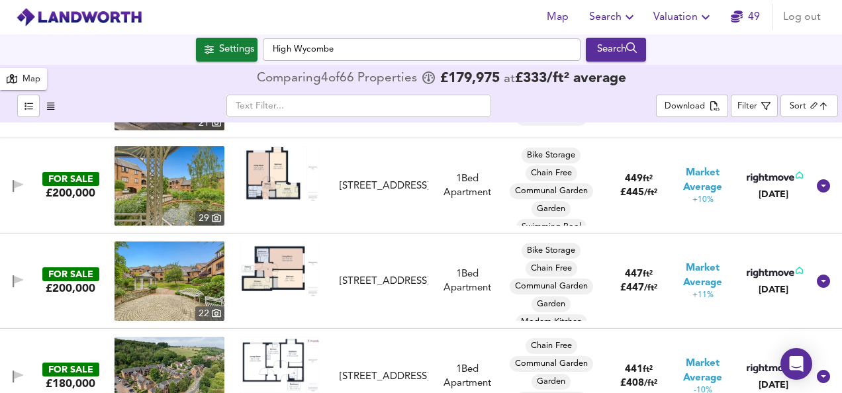
click at [294, 267] on img at bounding box center [279, 270] width 79 height 56
click at [177, 283] on img at bounding box center [169, 281] width 110 height 79
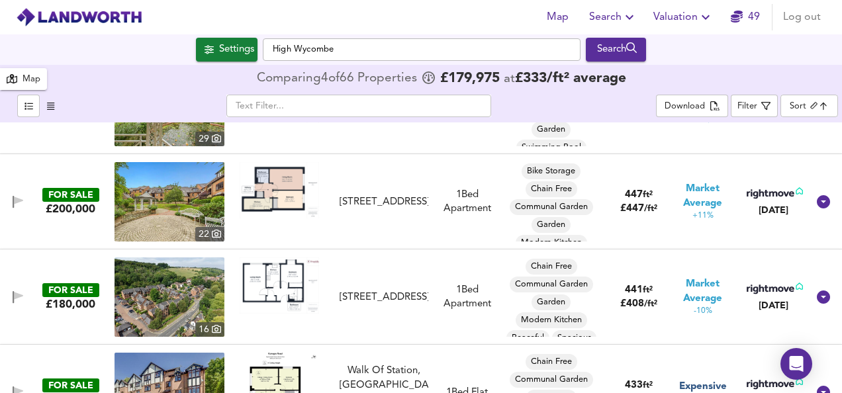
scroll to position [3044, 0]
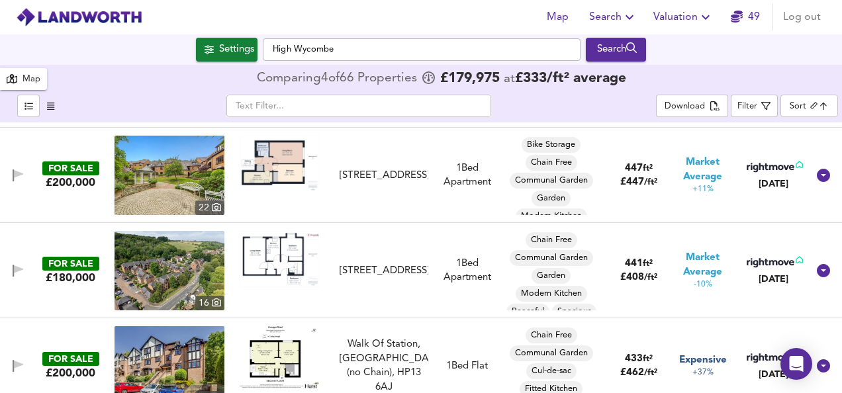
click at [265, 253] on img at bounding box center [279, 259] width 79 height 56
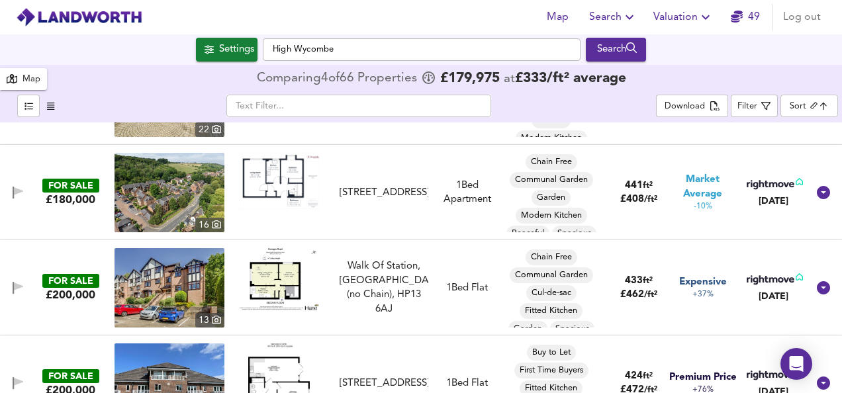
scroll to position [3123, 0]
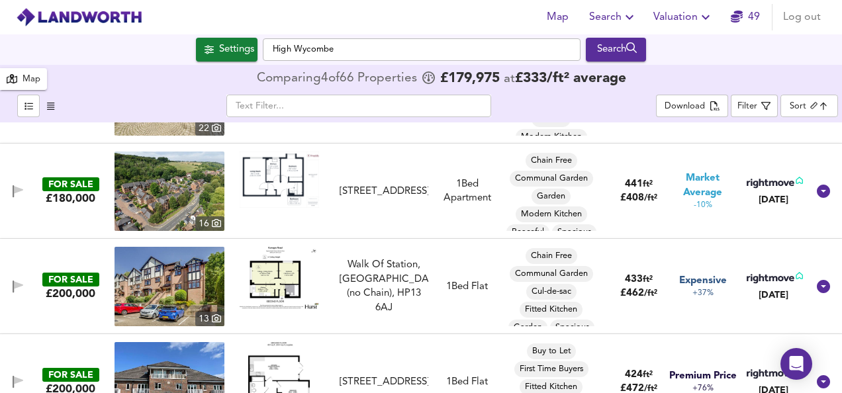
click at [267, 277] on img at bounding box center [279, 278] width 79 height 62
click at [178, 291] on img at bounding box center [169, 286] width 110 height 79
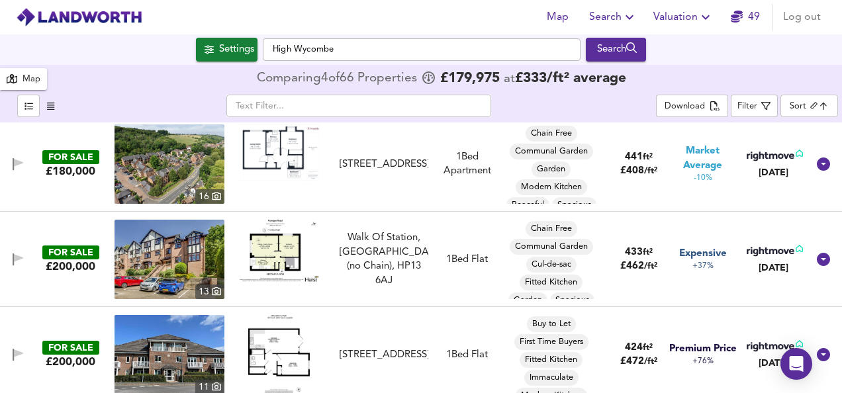
scroll to position [3176, 0]
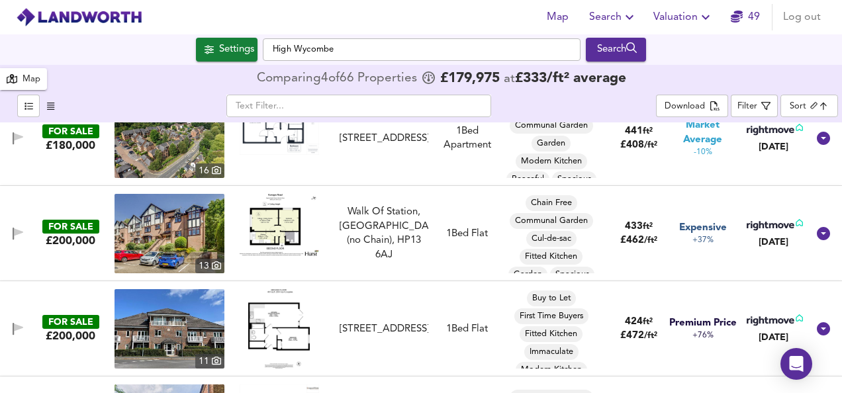
drag, startPoint x: 595, startPoint y: 231, endPoint x: 597, endPoint y: 267, distance: 36.5
click at [597, 267] on div "FOR SALE £200,000 13 Walk Of Station, High Wycombe (no Chain), HP13 6AJ Walk Of…" at bounding box center [405, 233] width 805 height 79
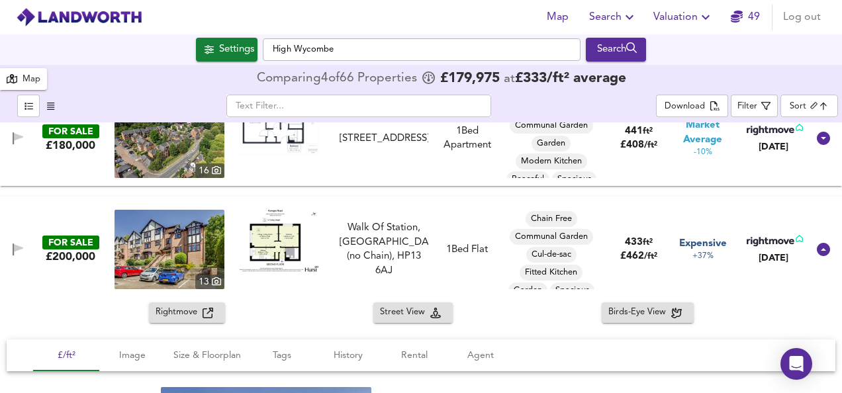
click at [468, 210] on div "FOR SALE £200,000 13 Walk Of Station, High Wycombe (no Chain), HP13 6AJ Walk Of…" at bounding box center [405, 249] width 805 height 79
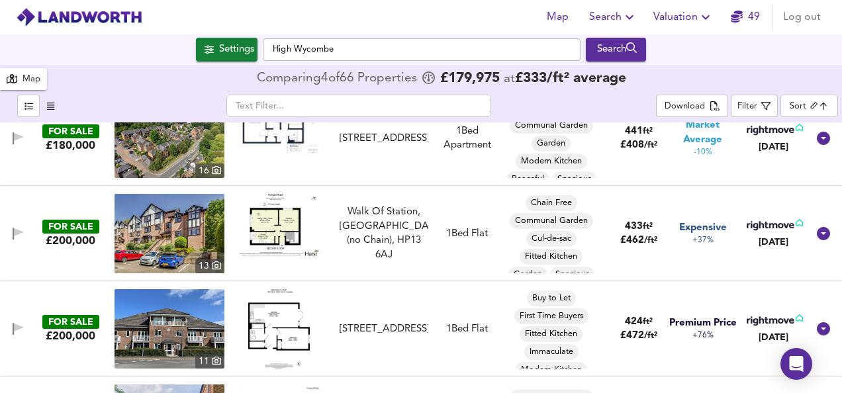
drag, startPoint x: 595, startPoint y: 223, endPoint x: 593, endPoint y: 276, distance: 53.0
click at [593, 276] on div "FOR SALE £200,000 13 Walk Of Station, High Wycombe (no Chain), HP13 6AJ Walk Of…" at bounding box center [421, 233] width 842 height 95
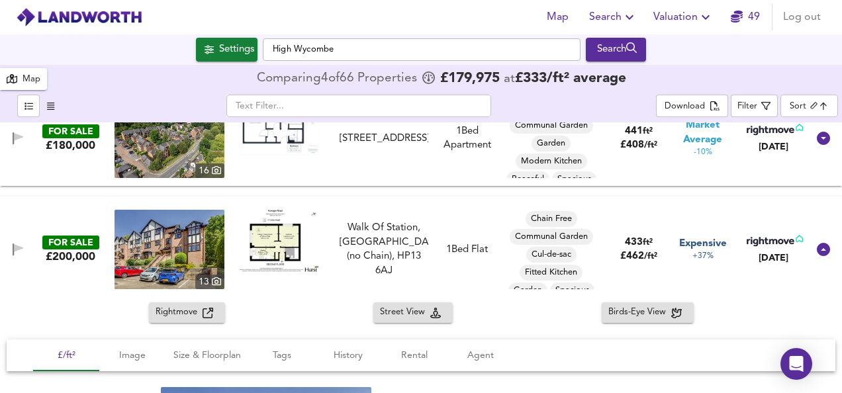
click at [476, 202] on div "FOR SALE £200,000 13 Walk Of Station, High Wycombe (no Chain), HP13 6AJ Walk Of…" at bounding box center [421, 250] width 842 height 106
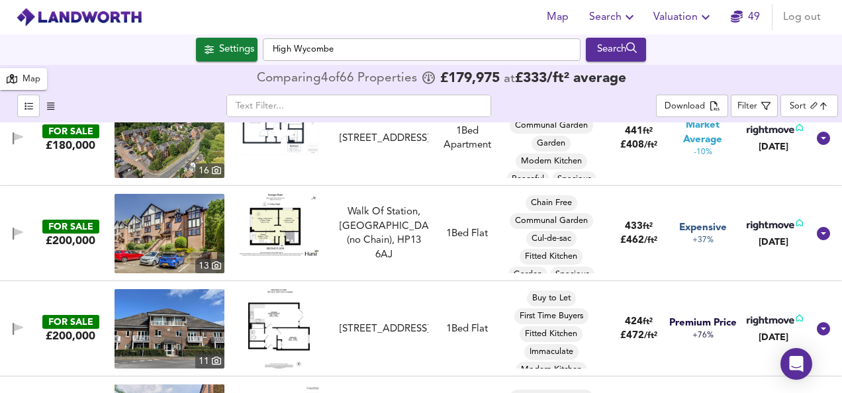
click at [20, 232] on icon "button" at bounding box center [18, 232] width 9 height 8
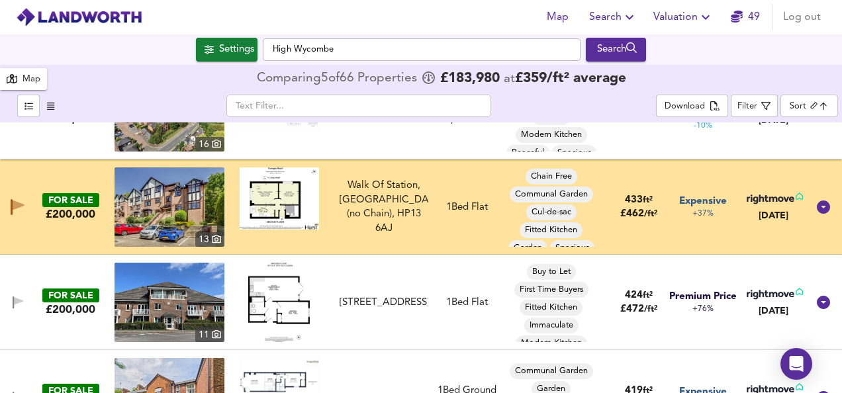
scroll to position [3229, 0]
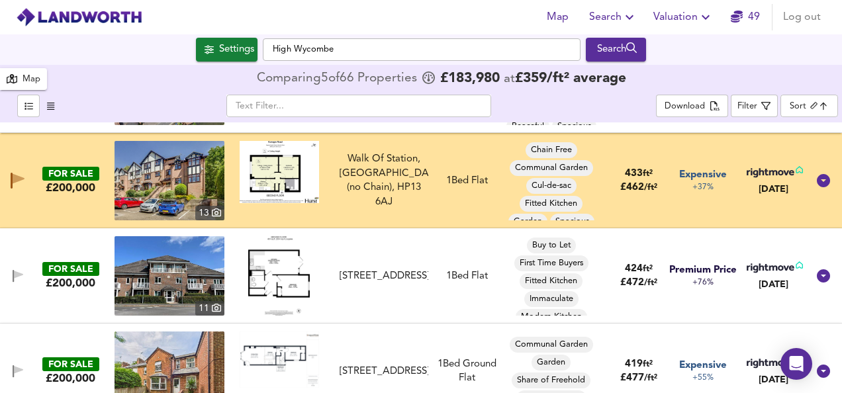
click at [300, 249] on img at bounding box center [279, 275] width 62 height 79
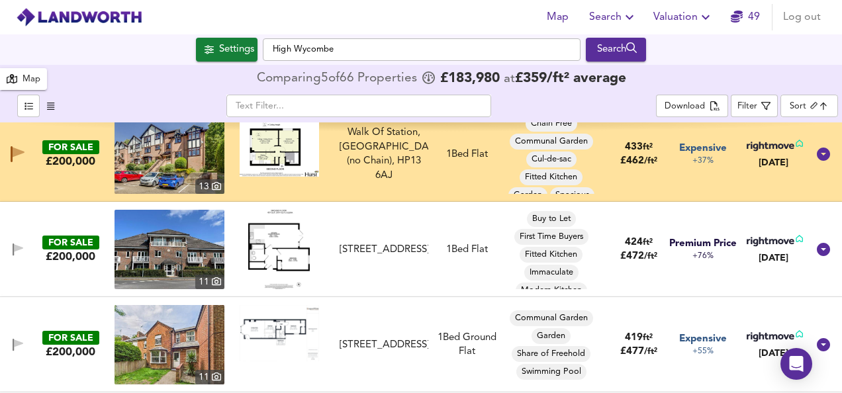
scroll to position [3282, 0]
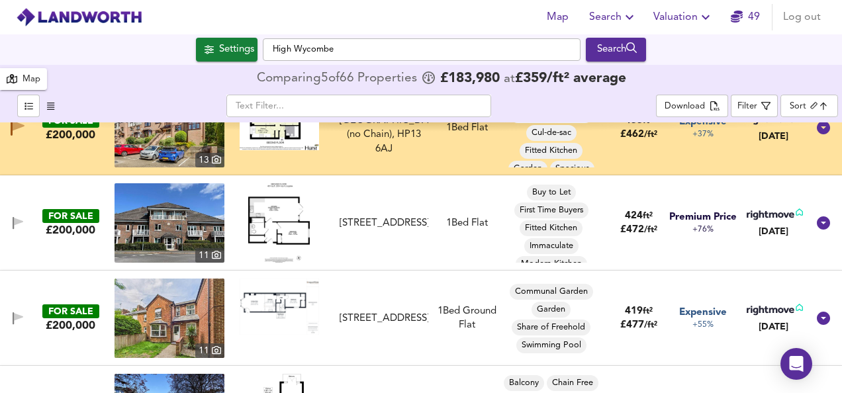
click at [287, 298] on img at bounding box center [279, 307] width 79 height 56
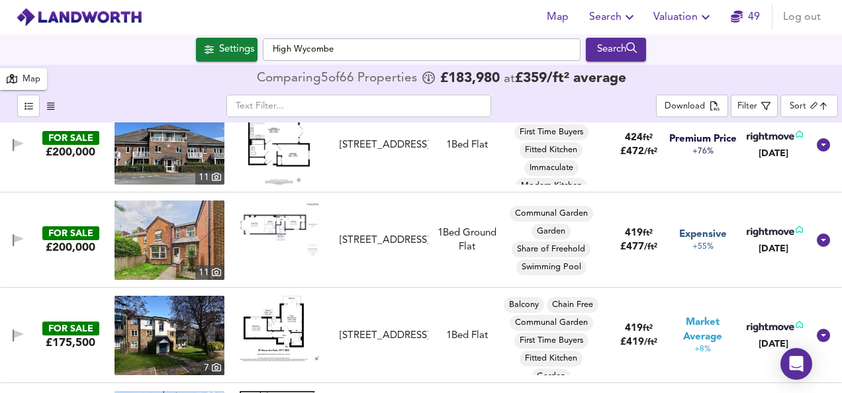
scroll to position [3361, 0]
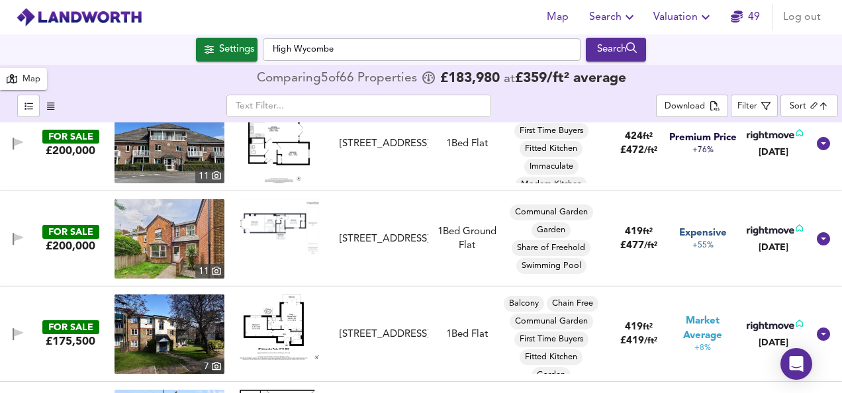
click at [265, 331] on img at bounding box center [279, 326] width 79 height 65
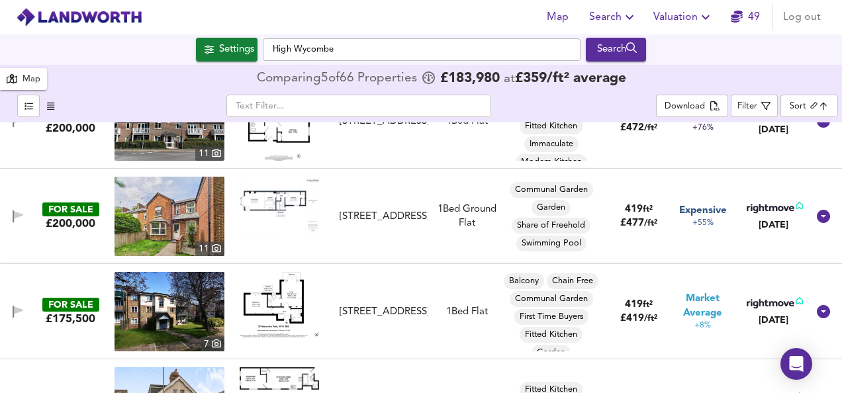
scroll to position [3388, 0]
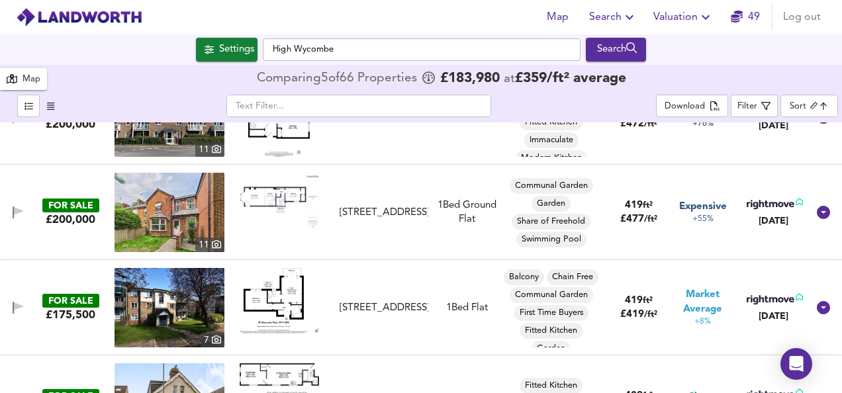
click at [263, 288] on img at bounding box center [279, 300] width 79 height 65
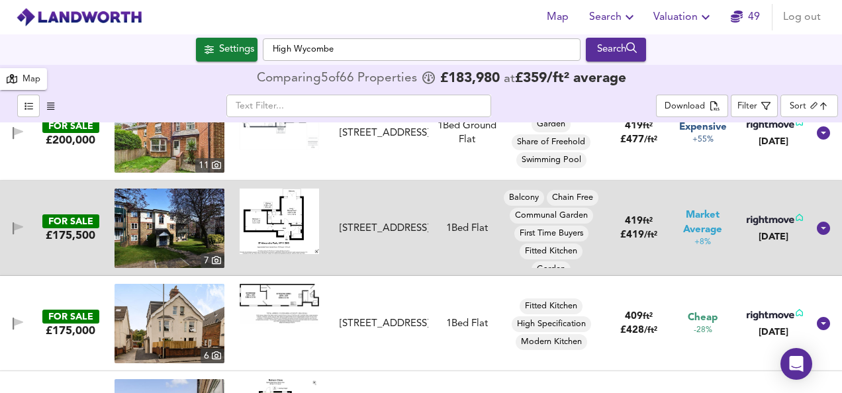
scroll to position [3494, 0]
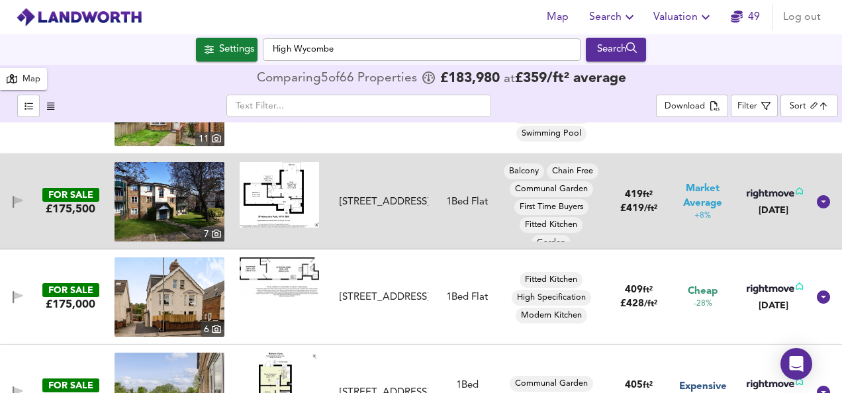
click at [274, 267] on img at bounding box center [279, 277] width 79 height 40
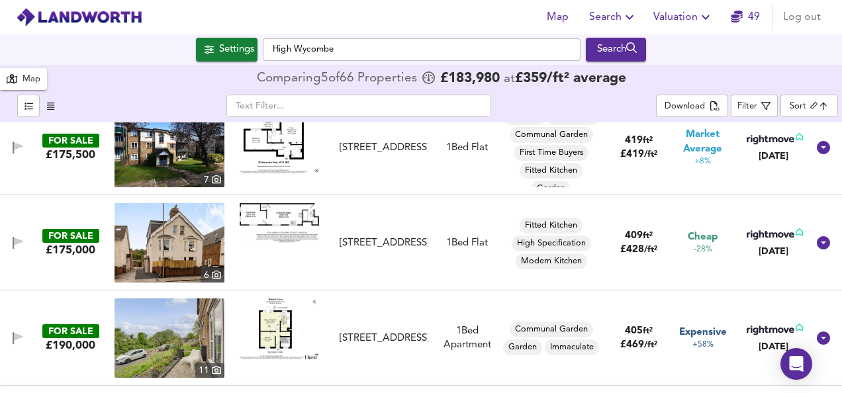
scroll to position [3573, 0]
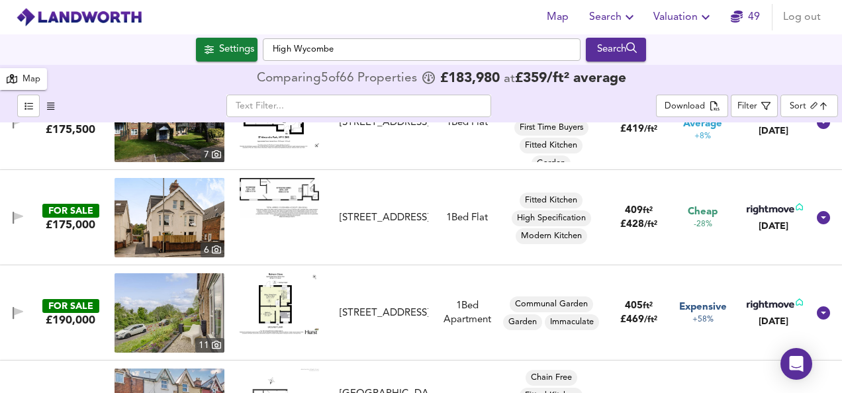
click at [267, 299] on img at bounding box center [279, 303] width 79 height 61
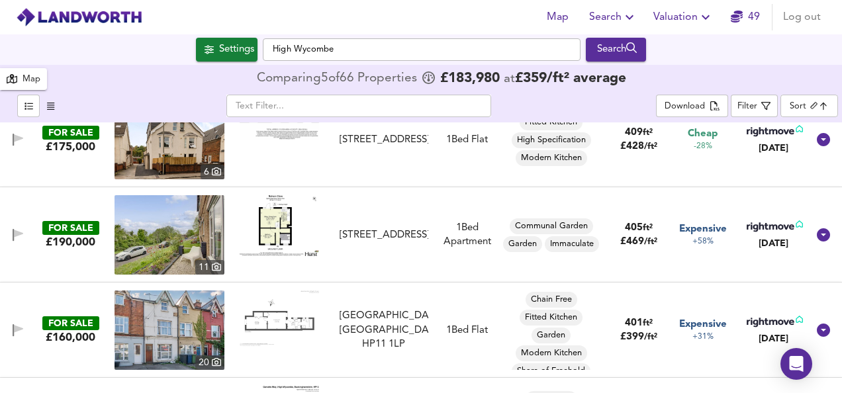
scroll to position [3652, 0]
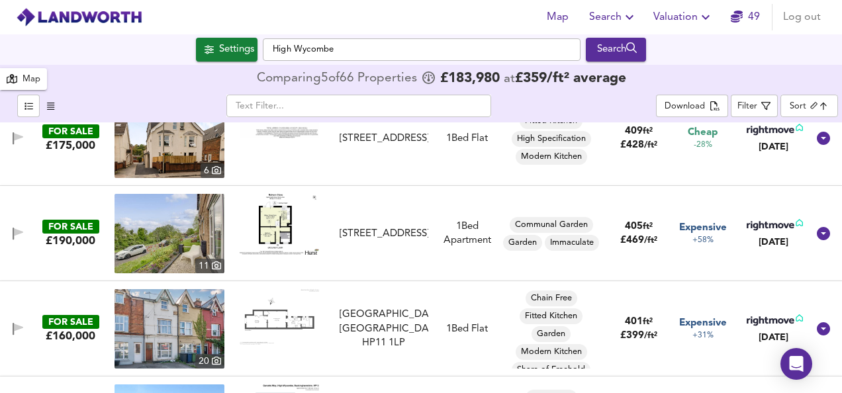
click at [274, 307] on img at bounding box center [279, 317] width 79 height 56
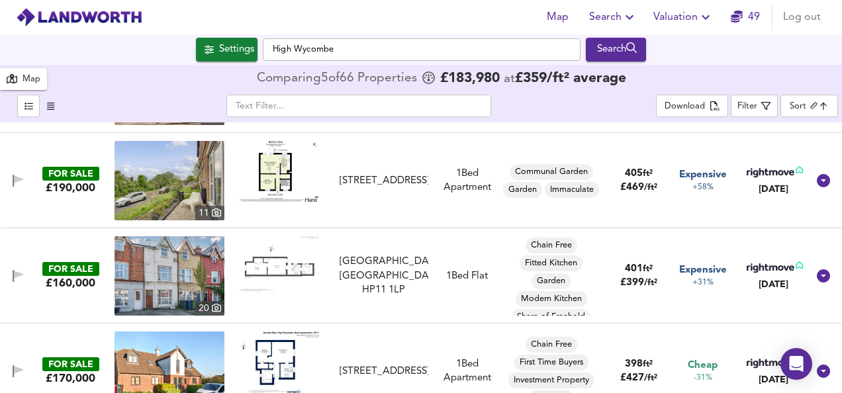
scroll to position [3732, 0]
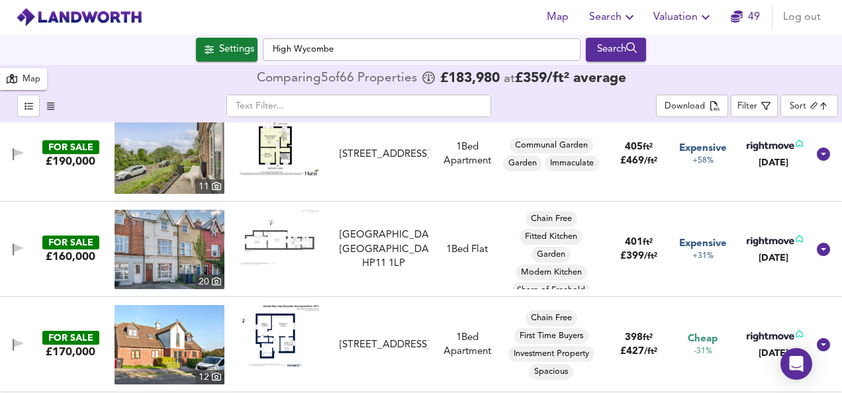
click at [275, 243] on img at bounding box center [279, 238] width 79 height 56
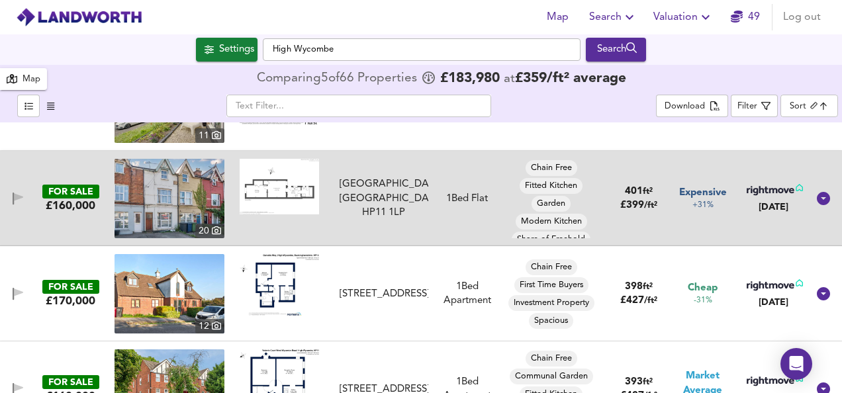
scroll to position [3785, 0]
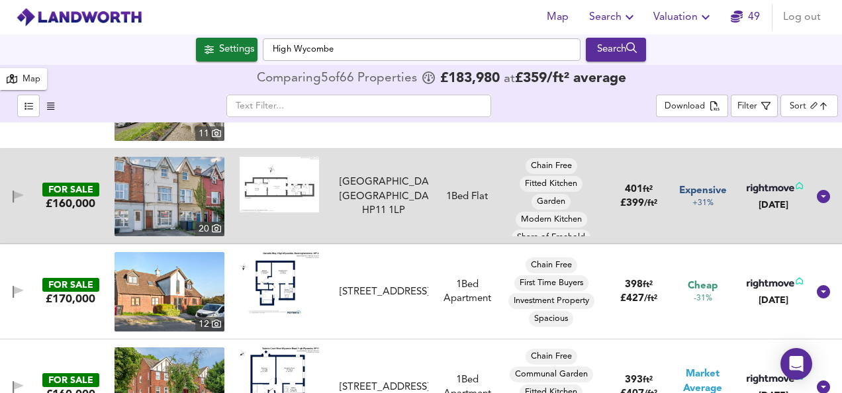
click at [273, 284] on img at bounding box center [279, 283] width 79 height 62
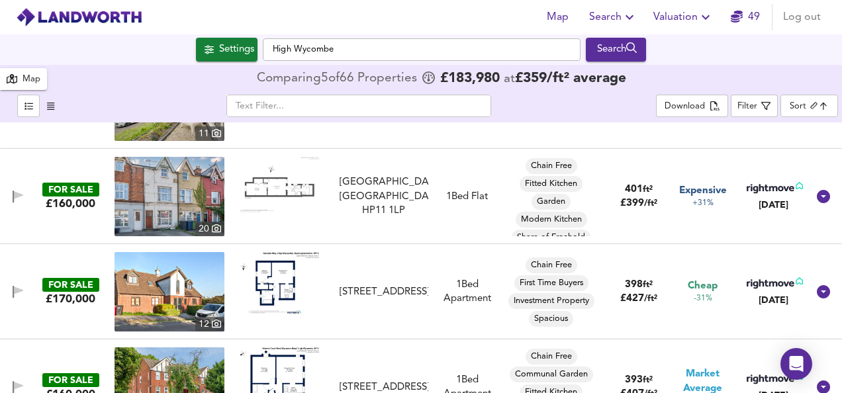
click at [279, 185] on img at bounding box center [279, 185] width 79 height 56
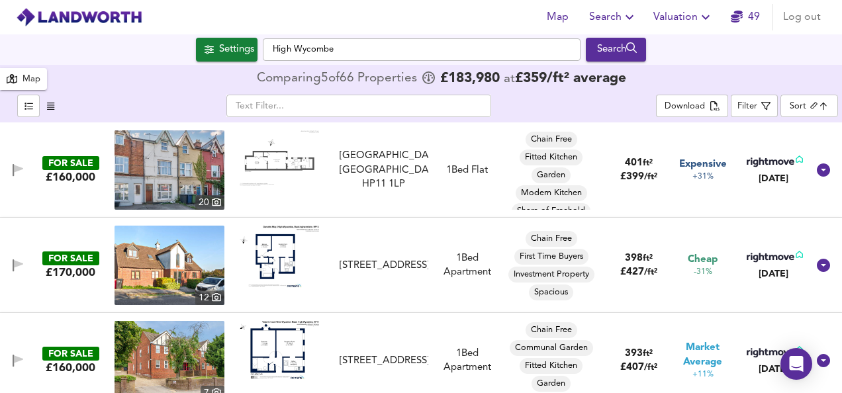
click at [270, 257] on img at bounding box center [279, 257] width 79 height 62
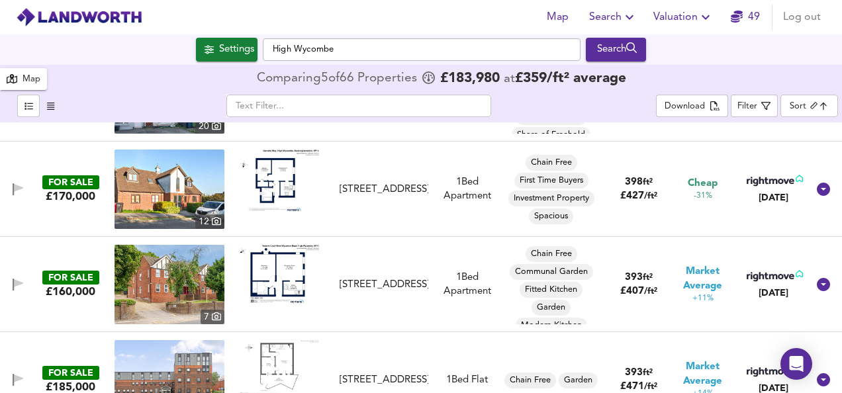
scroll to position [3891, 0]
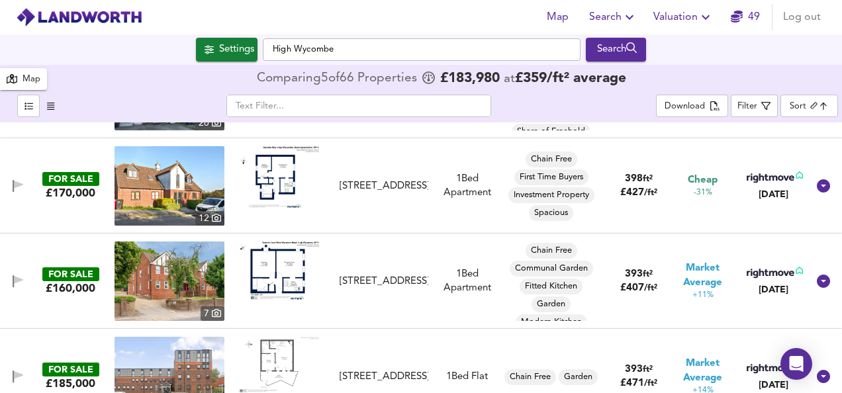
click at [271, 178] on img at bounding box center [279, 177] width 79 height 62
click at [161, 211] on img at bounding box center [169, 185] width 110 height 79
click at [282, 172] on img at bounding box center [279, 177] width 79 height 62
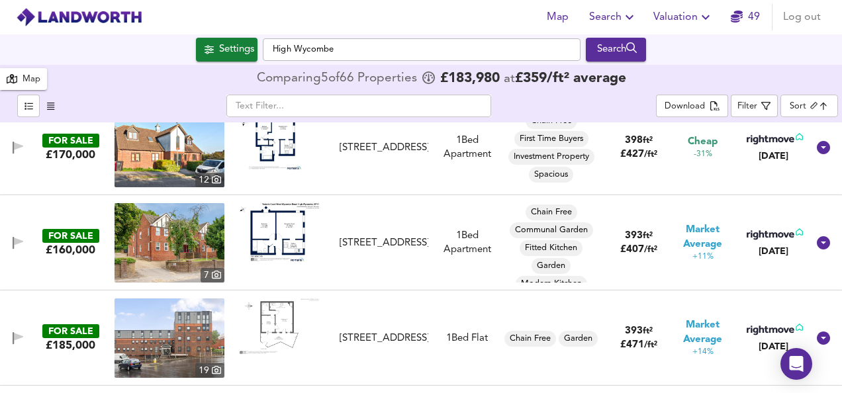
scroll to position [3943, 0]
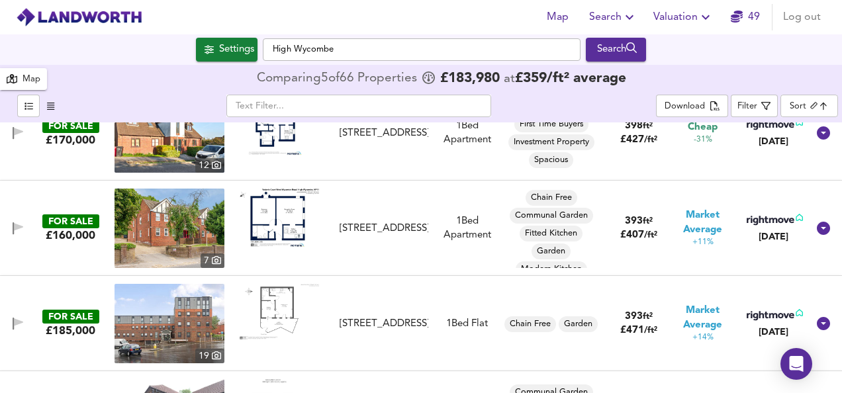
click at [275, 224] on img at bounding box center [279, 218] width 79 height 59
click at [280, 217] on img at bounding box center [279, 218] width 79 height 59
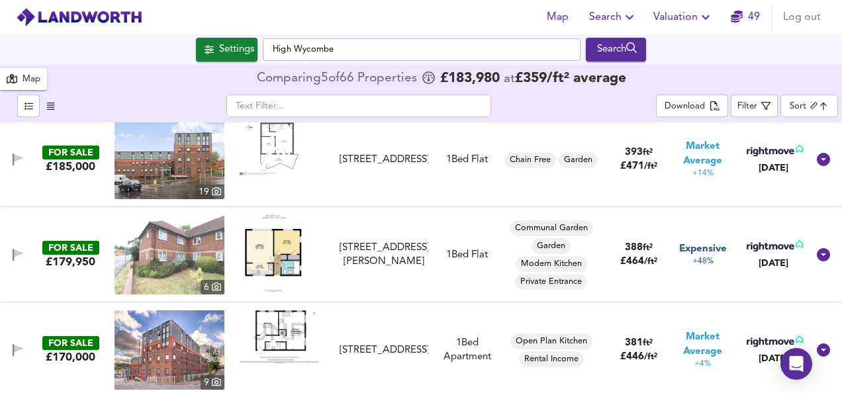
scroll to position [4129, 0]
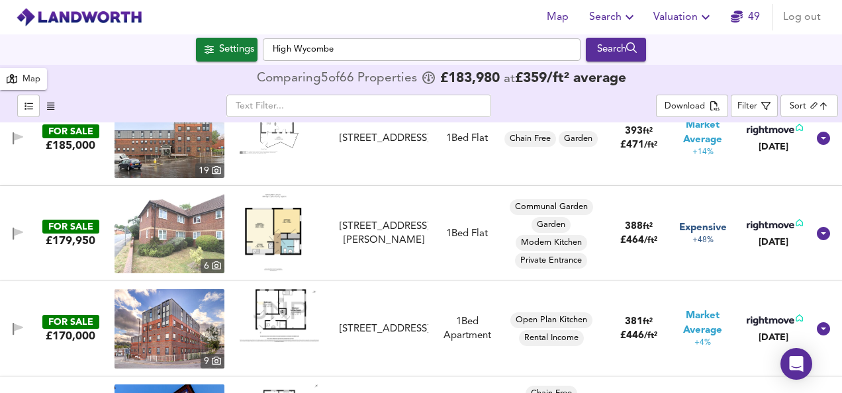
click at [277, 310] on img at bounding box center [279, 315] width 79 height 53
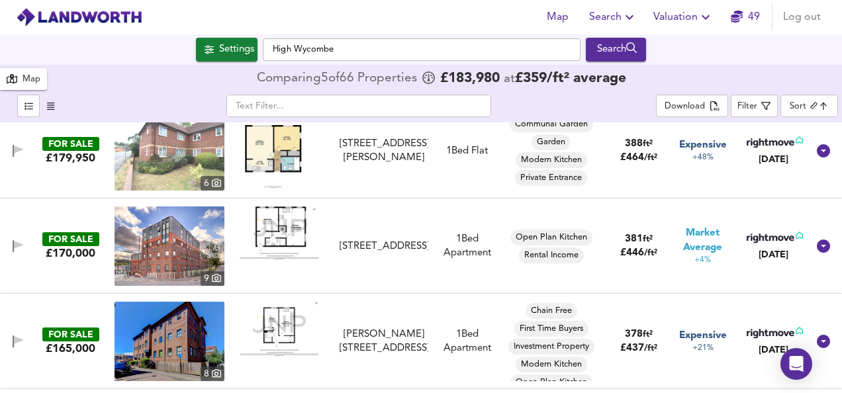
scroll to position [4235, 0]
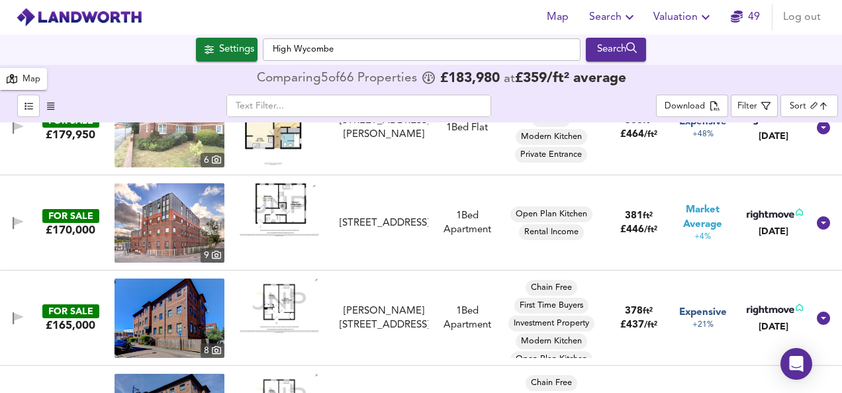
click at [270, 295] on img at bounding box center [279, 306] width 79 height 54
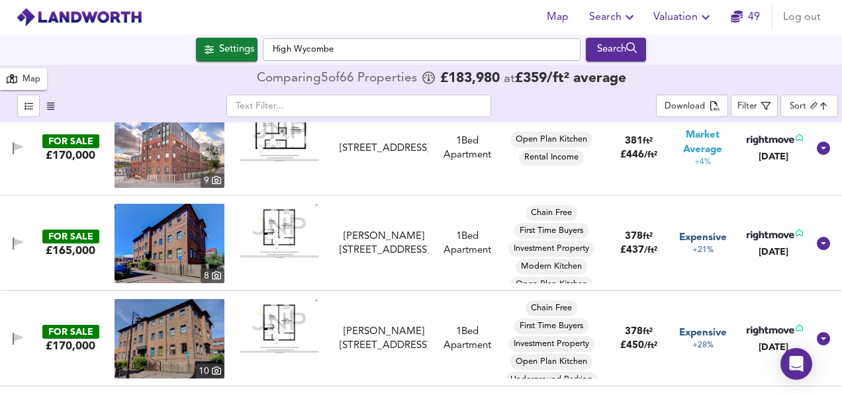
scroll to position [4314, 0]
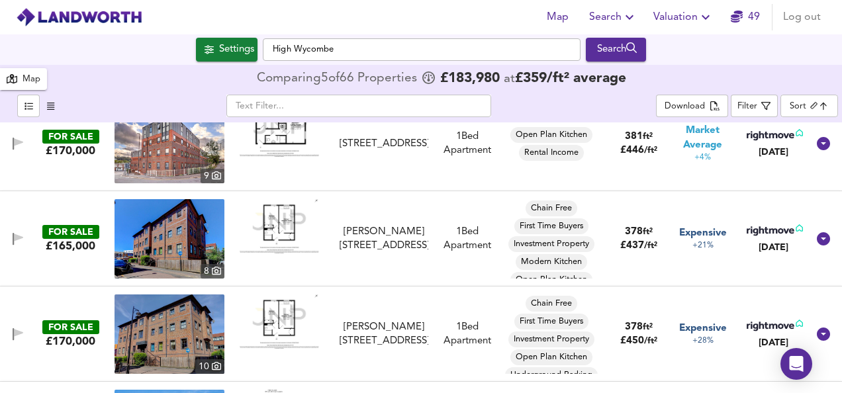
click at [256, 304] on img at bounding box center [279, 321] width 79 height 54
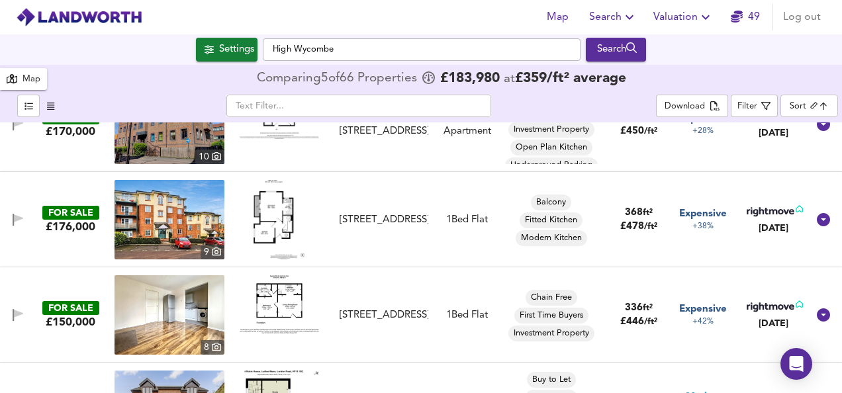
scroll to position [4526, 0]
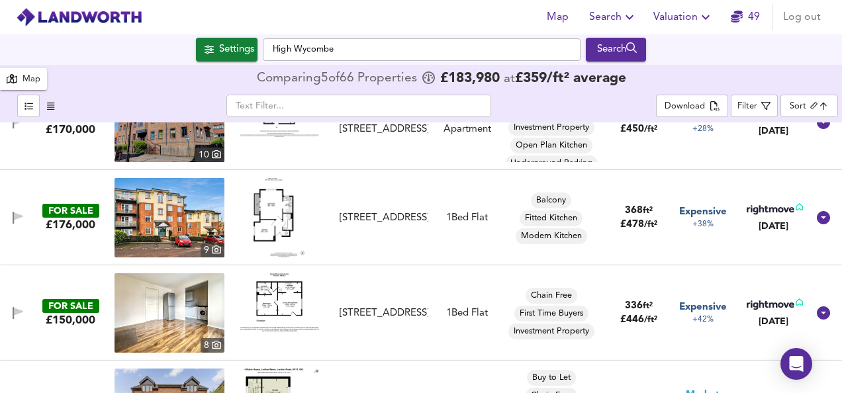
click at [270, 205] on img at bounding box center [278, 217] width 51 height 79
click at [279, 295] on img at bounding box center [279, 302] width 79 height 58
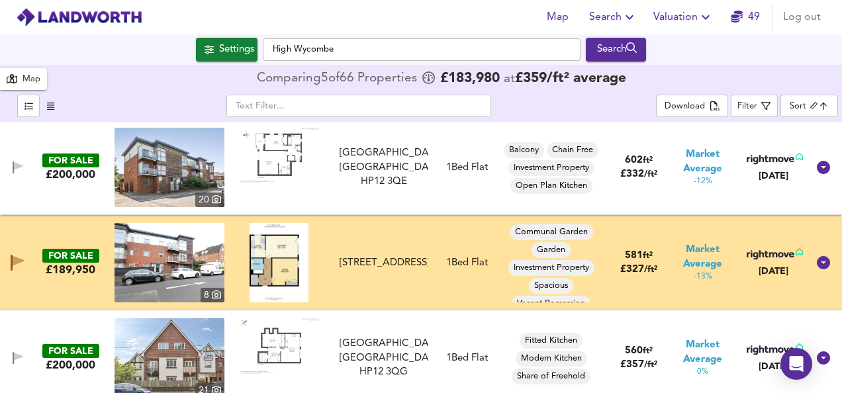
scroll to position [106, 0]
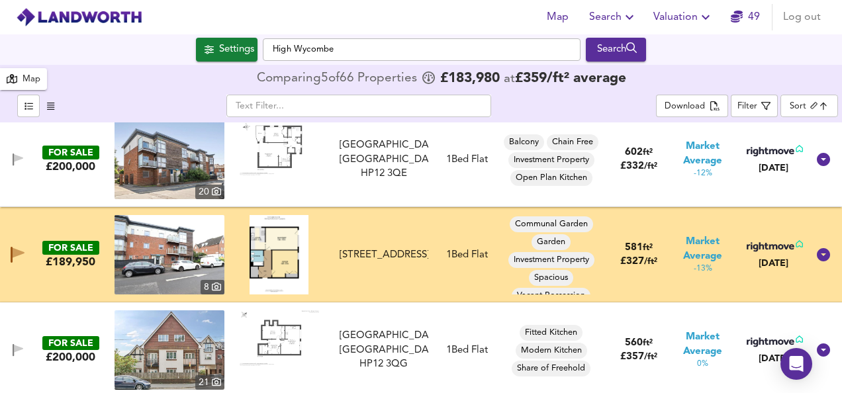
click at [141, 249] on img at bounding box center [169, 254] width 110 height 79
click at [20, 253] on icon "button" at bounding box center [19, 253] width 12 height 10
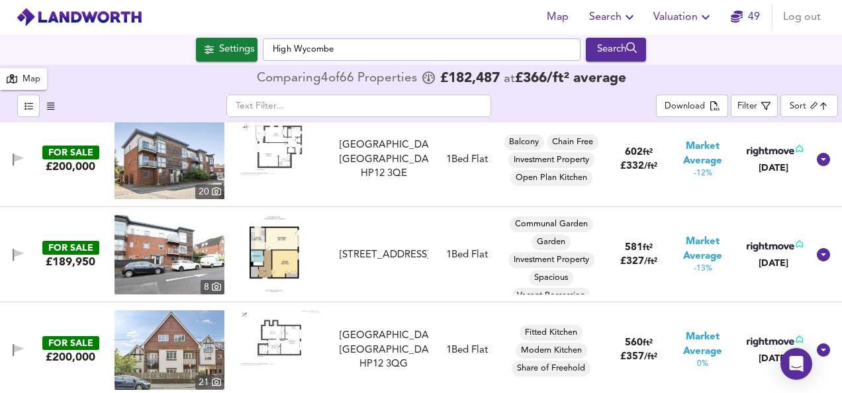
scroll to position [342, 0]
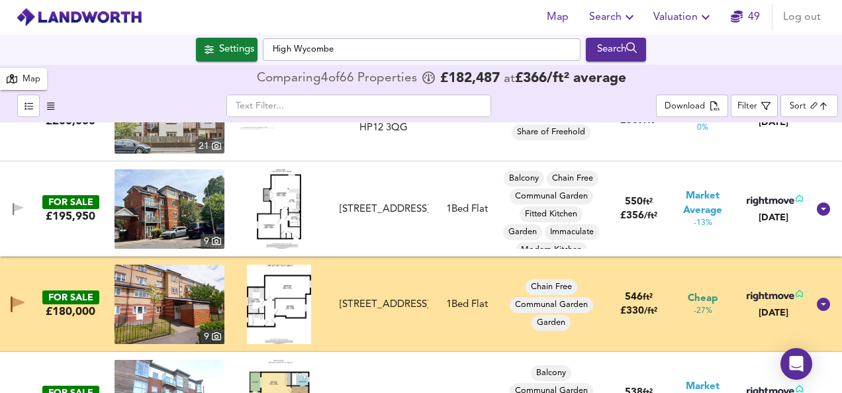
click at [191, 308] on img at bounding box center [169, 304] width 110 height 79
click at [177, 11] on div "Map Search Valuation 49 Log out" at bounding box center [421, 17] width 842 height 33
click at [11, 302] on icon "button" at bounding box center [12, 304] width 2 height 16
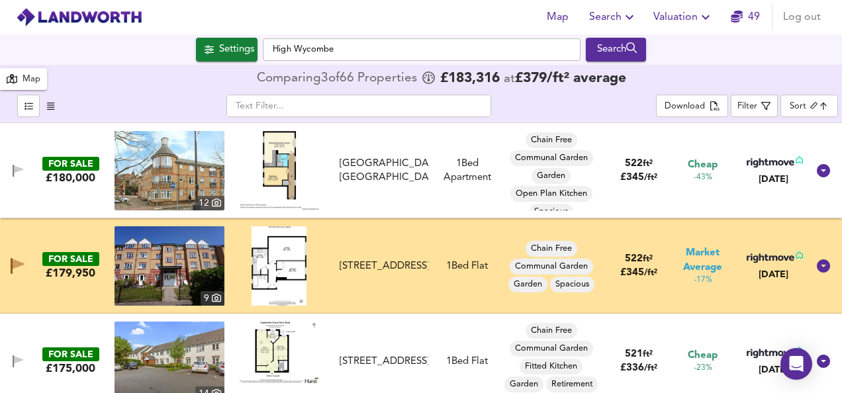
scroll to position [977, 0]
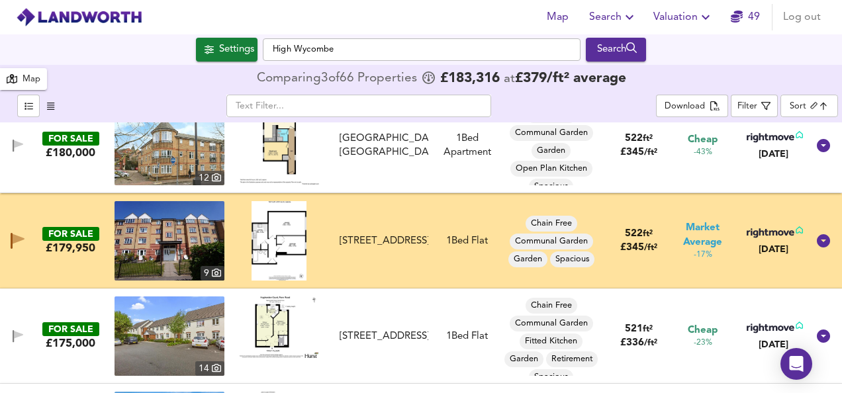
click at [176, 233] on img at bounding box center [169, 240] width 110 height 79
drag, startPoint x: 17, startPoint y: 232, endPoint x: 599, endPoint y: 274, distance: 583.8
click at [17, 233] on icon "button" at bounding box center [18, 241] width 14 height 16
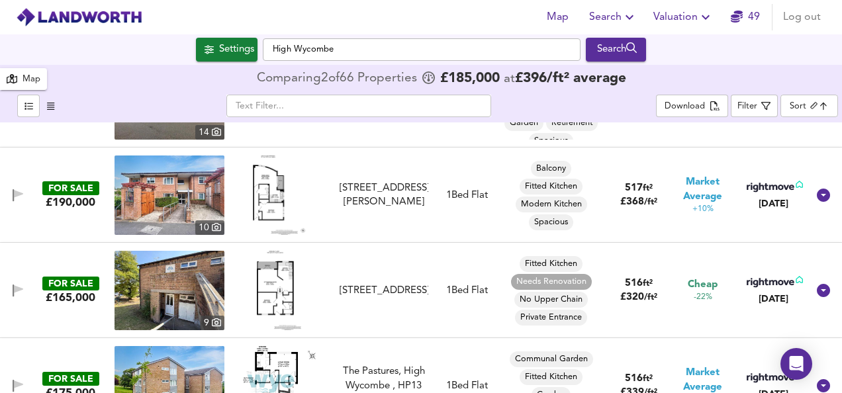
scroll to position [1450, 0]
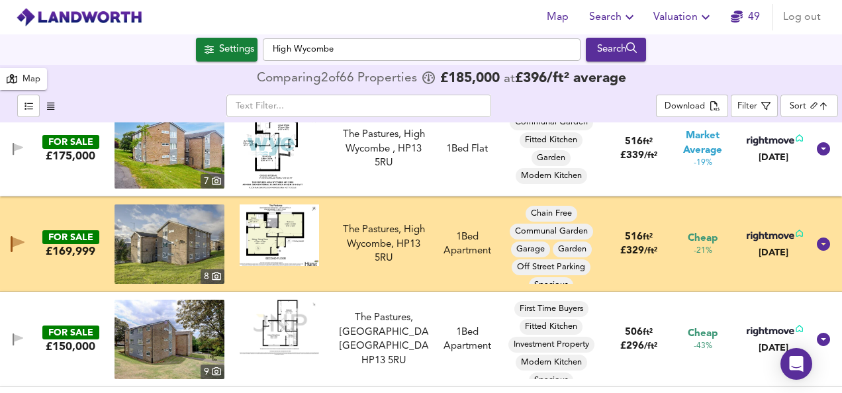
click at [197, 241] on img at bounding box center [169, 243] width 110 height 79
drag, startPoint x: 16, startPoint y: 240, endPoint x: 177, endPoint y: 247, distance: 161.0
click at [16, 240] on icon "button" at bounding box center [19, 243] width 12 height 10
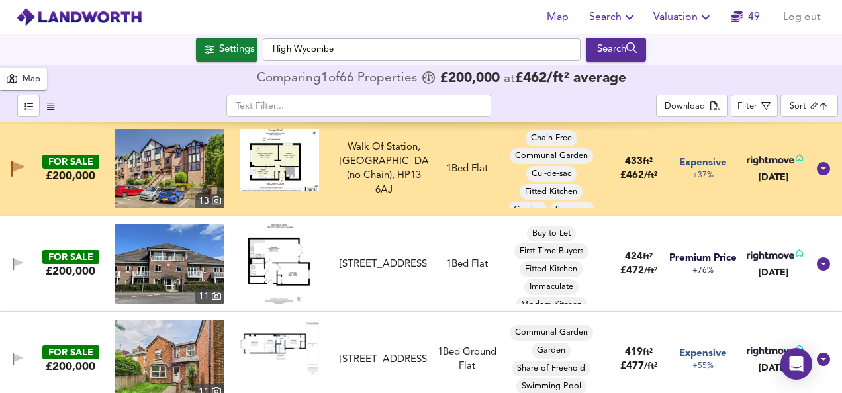
scroll to position [3224, 0]
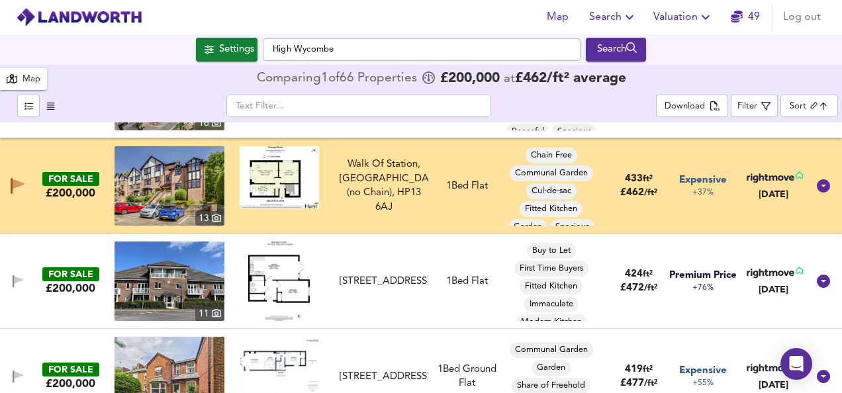
click at [144, 174] on img at bounding box center [169, 185] width 110 height 79
click at [24, 179] on icon "button" at bounding box center [18, 186] width 14 height 16
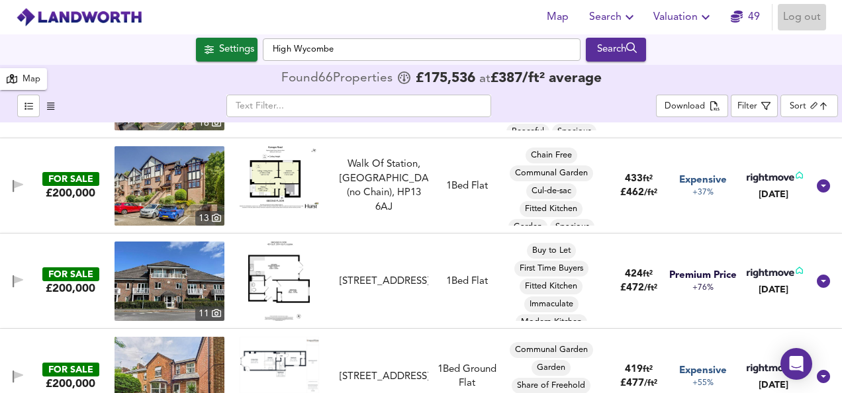
click at [810, 22] on span "Log out" at bounding box center [802, 17] width 38 height 19
